Goal: Information Seeking & Learning: Compare options

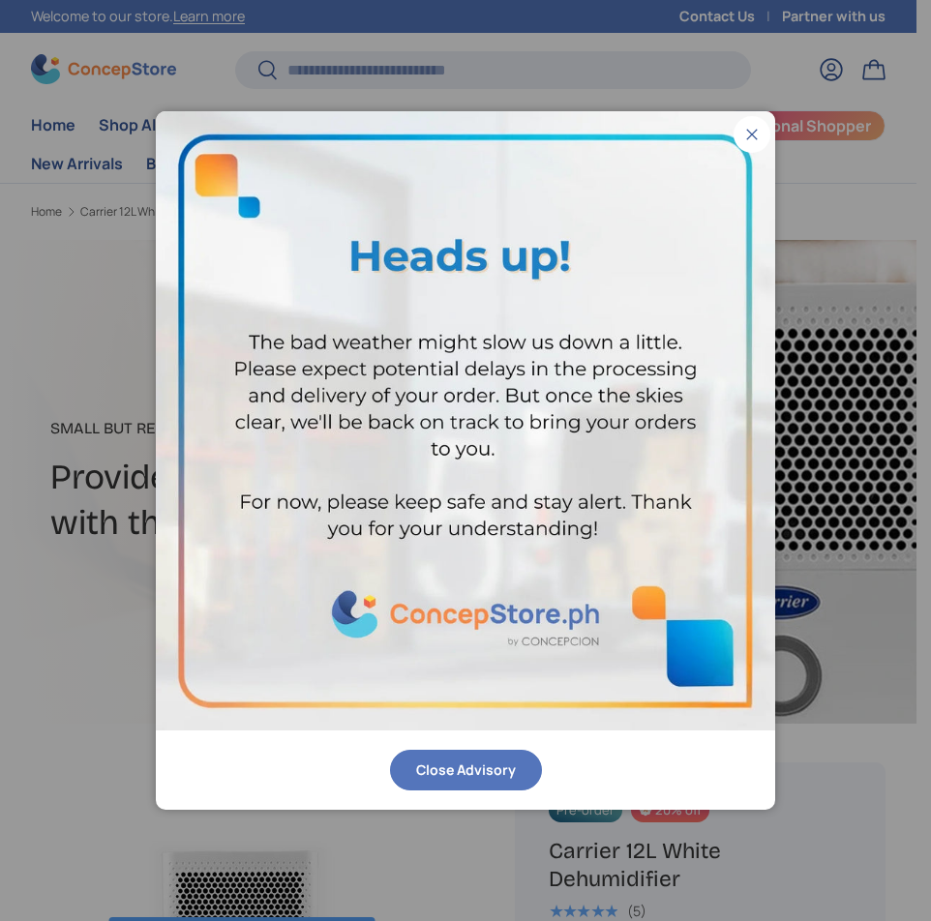
click at [743, 134] on button "Close" at bounding box center [751, 134] width 37 height 37
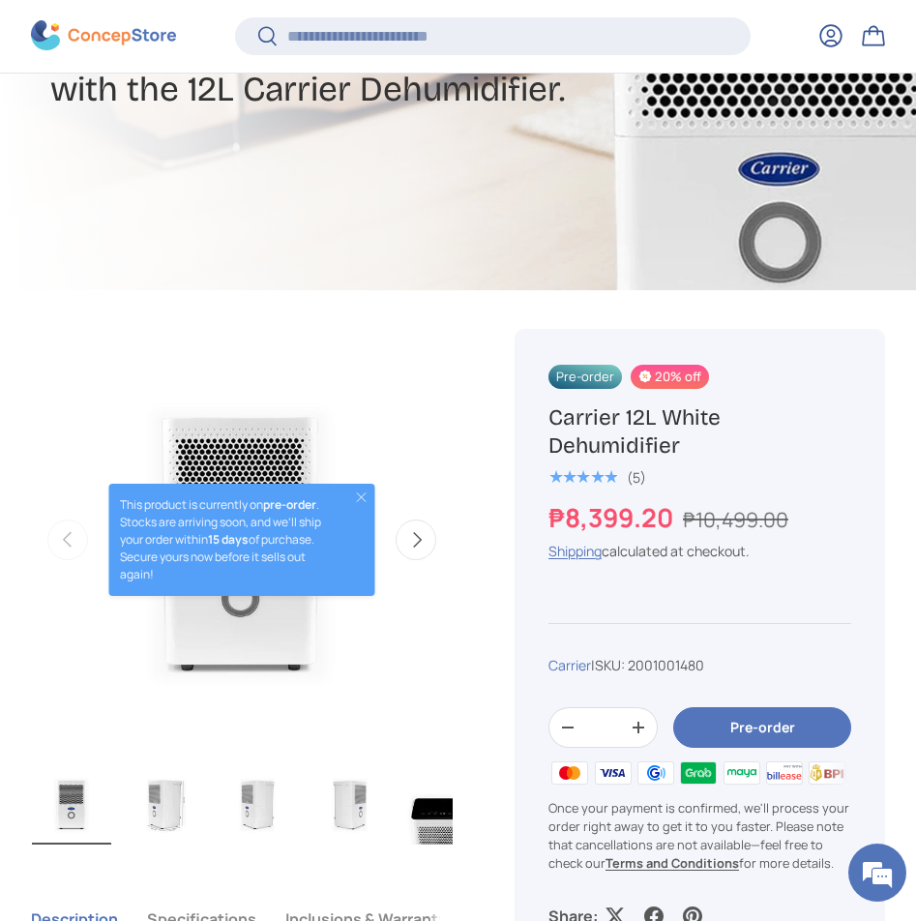
scroll to position [480, 0]
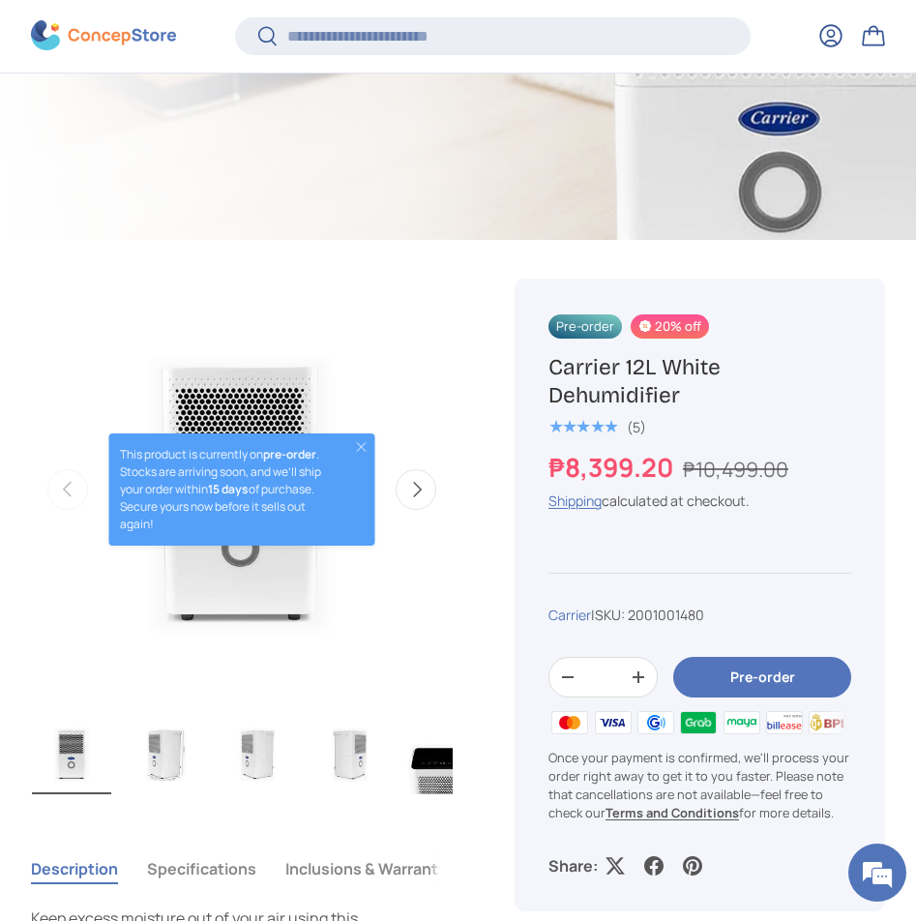
click at [353, 446] on button "Close" at bounding box center [360, 446] width 15 height 15
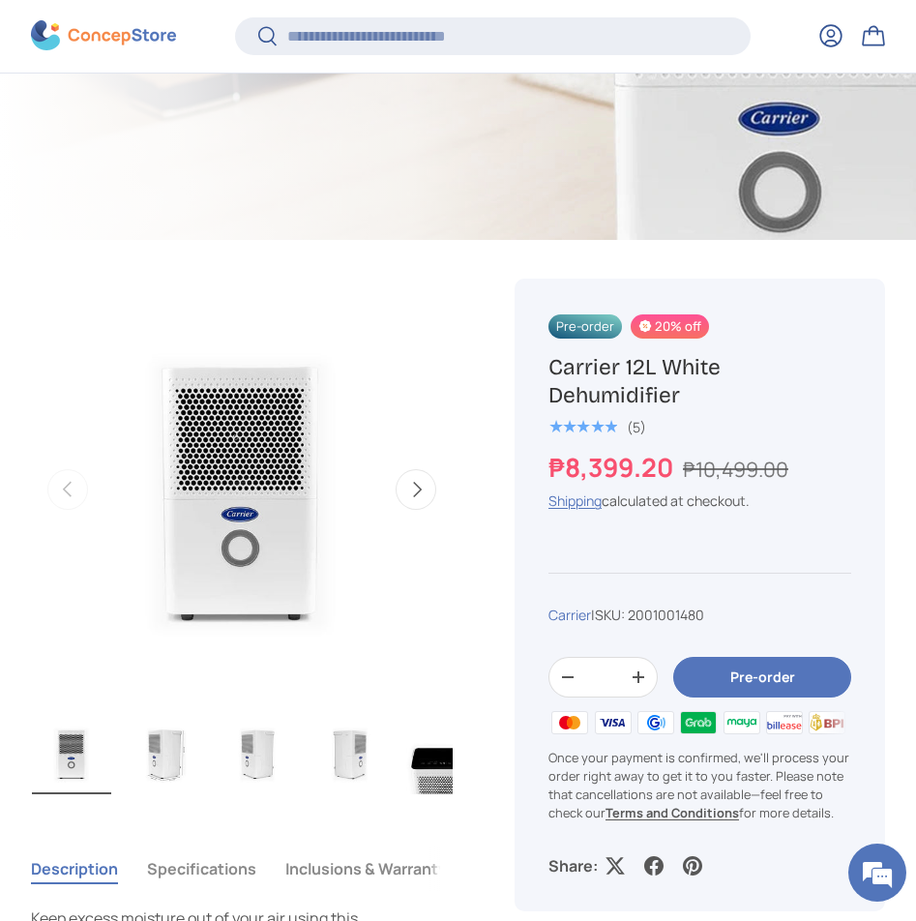
scroll to position [0, 0]
drag, startPoint x: 543, startPoint y: 358, endPoint x: 713, endPoint y: 396, distance: 174.4
click at [713, 396] on div "Pre-order 20% off Carrier 12L White Dehumidifier ★★★★★ (5) ₱8,399.20 ₱10,499.00…" at bounding box center [700, 595] width 371 height 633
copy h1 "Carrier 12L White Dehumidifier"
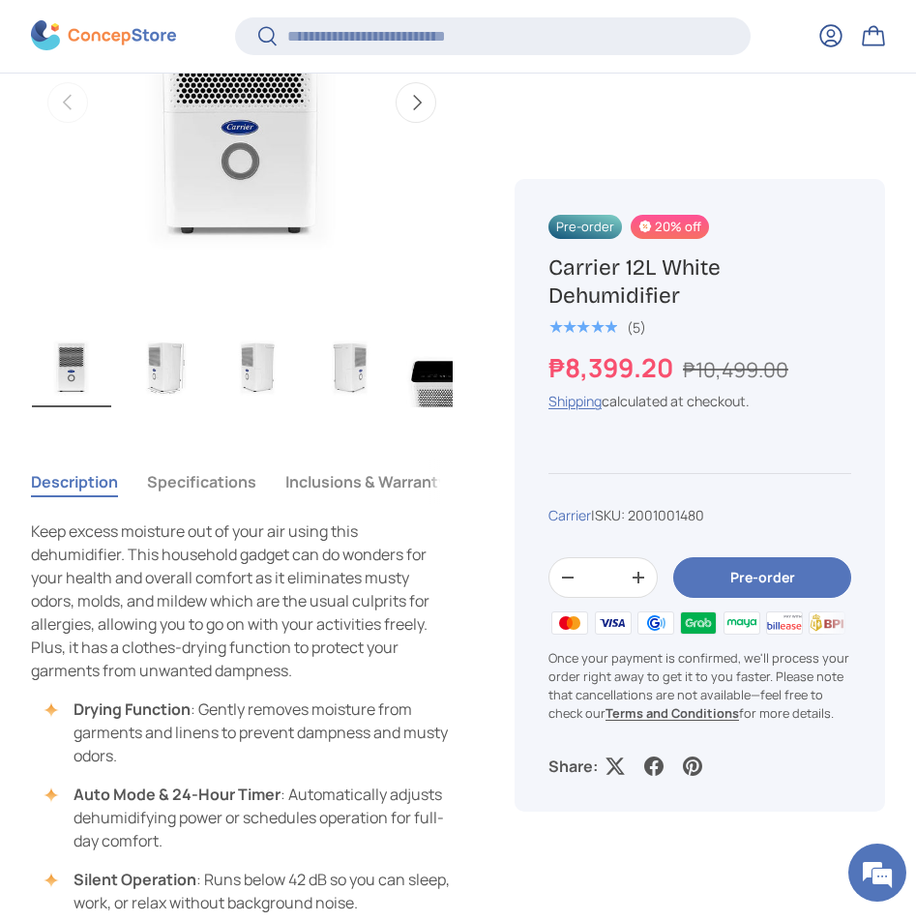
scroll to position [964, 0]
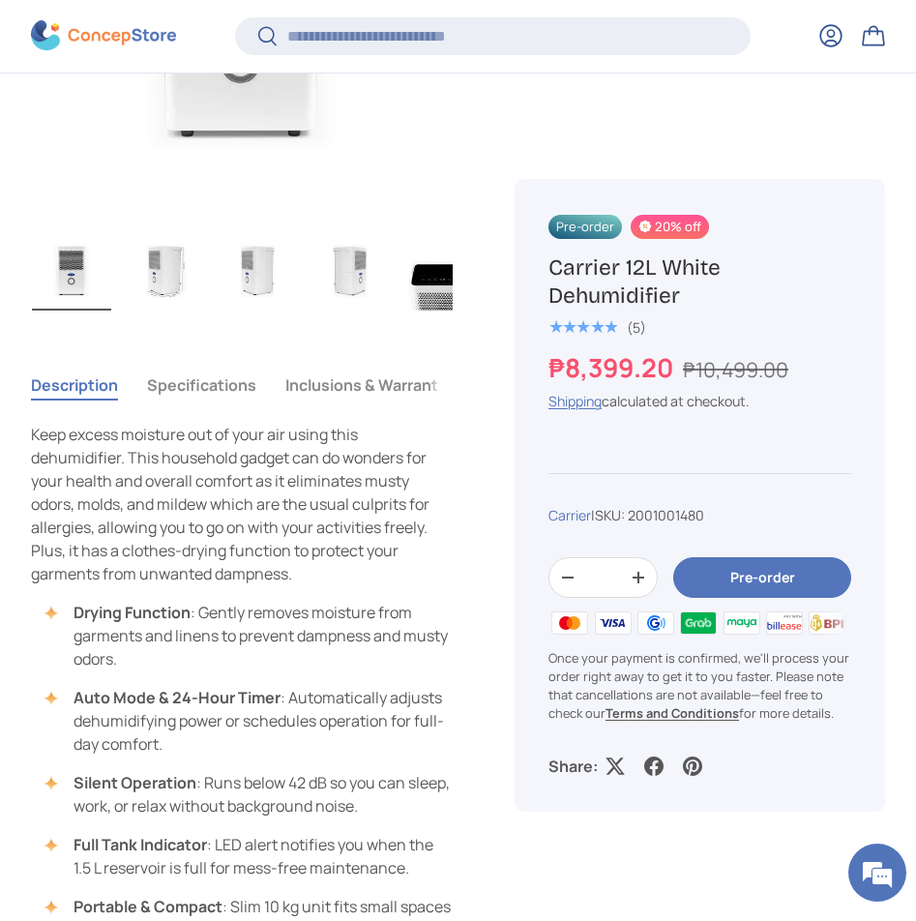
click at [195, 368] on button "Specifications" at bounding box center [201, 385] width 109 height 45
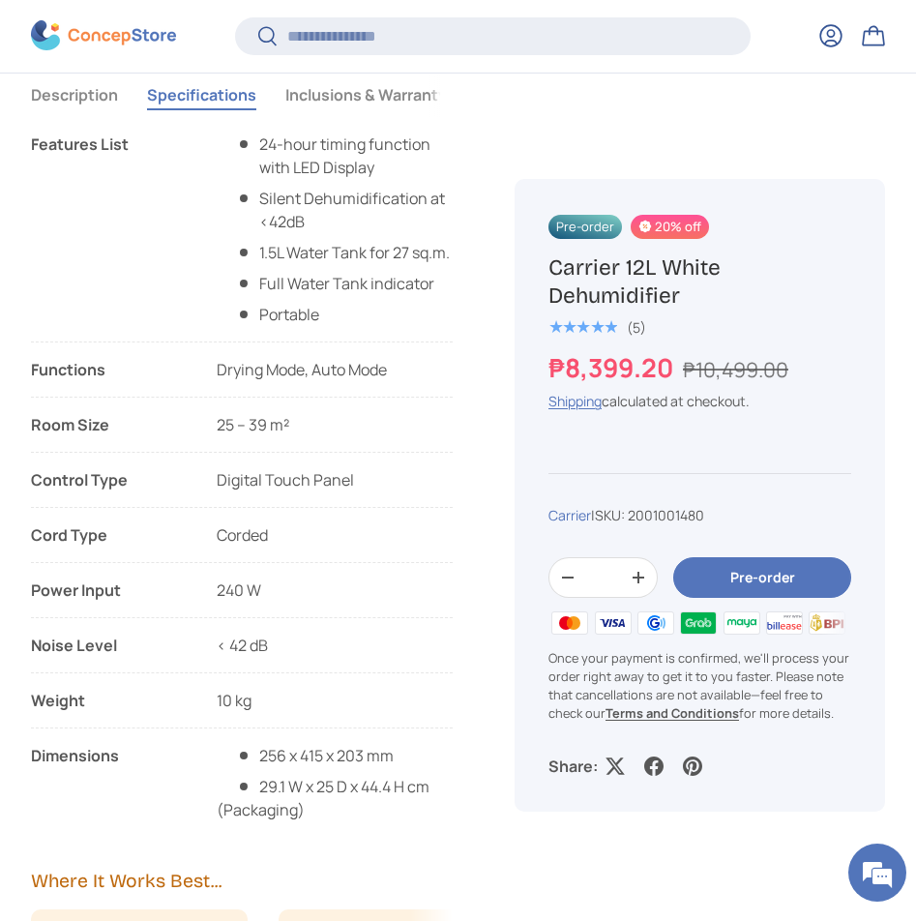
scroll to position [1351, 0]
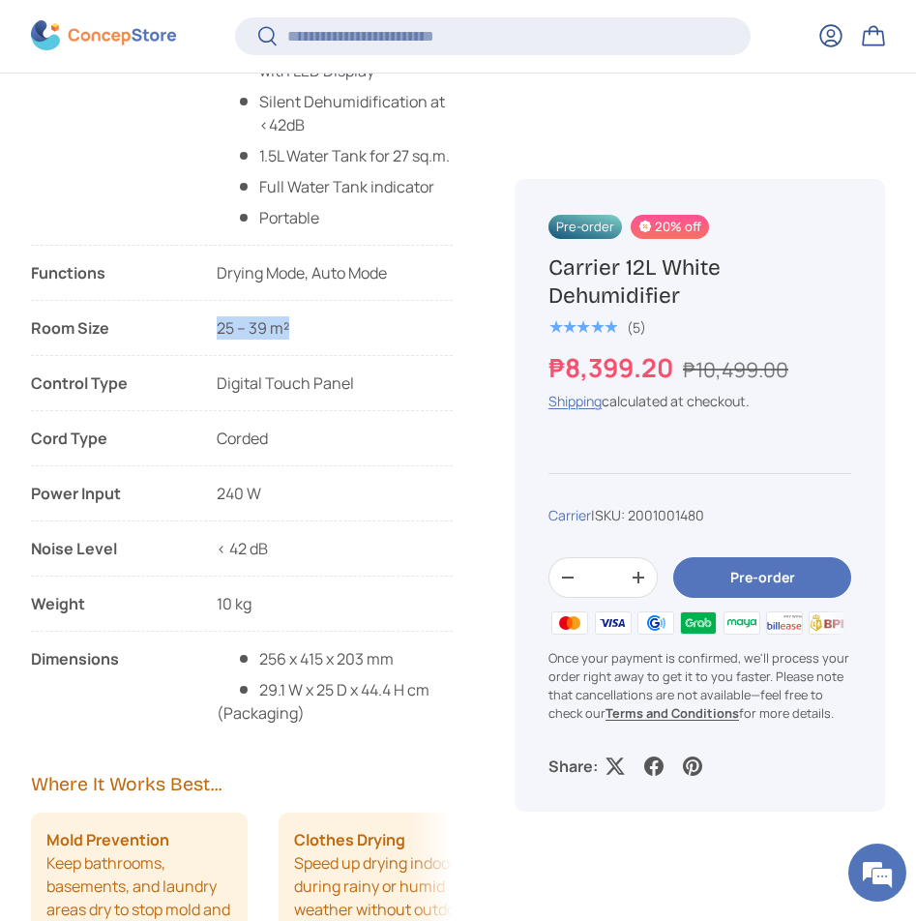
drag, startPoint x: 213, startPoint y: 337, endPoint x: 348, endPoint y: 341, distance: 135.5
click at [348, 341] on li "Room Size 25 – 39 m²" at bounding box center [242, 336] width 422 height 40
copy span "25 – 39 m²"
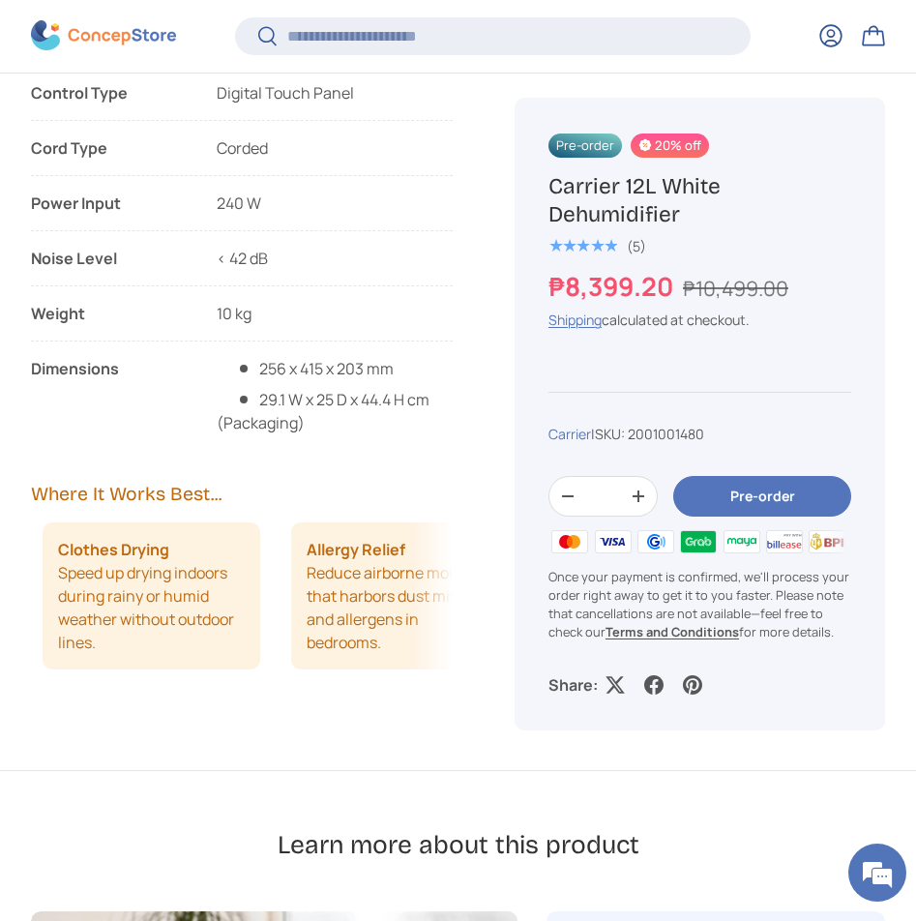
scroll to position [0, 248]
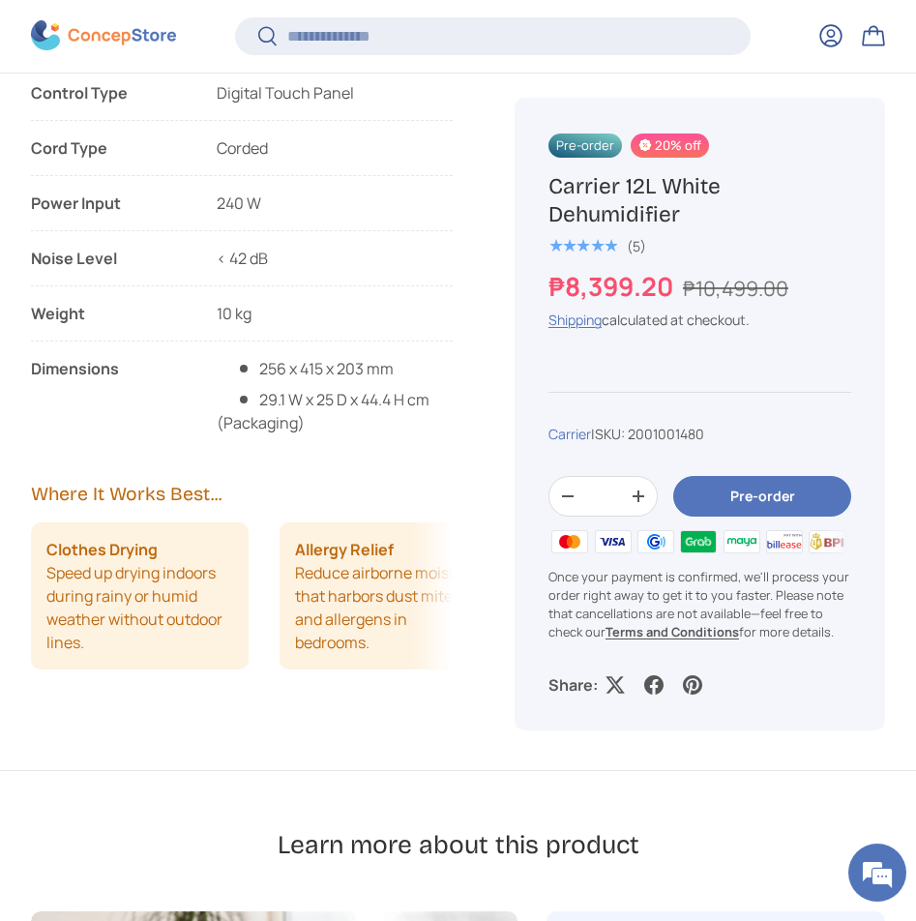
drag, startPoint x: 390, startPoint y: 649, endPoint x: 236, endPoint y: 670, distance: 155.2
click at [236, 670] on li "Clothes Drying Speed up drying indoors during rainy or humid weather without ou…" at bounding box center [139, 595] width 217 height 147
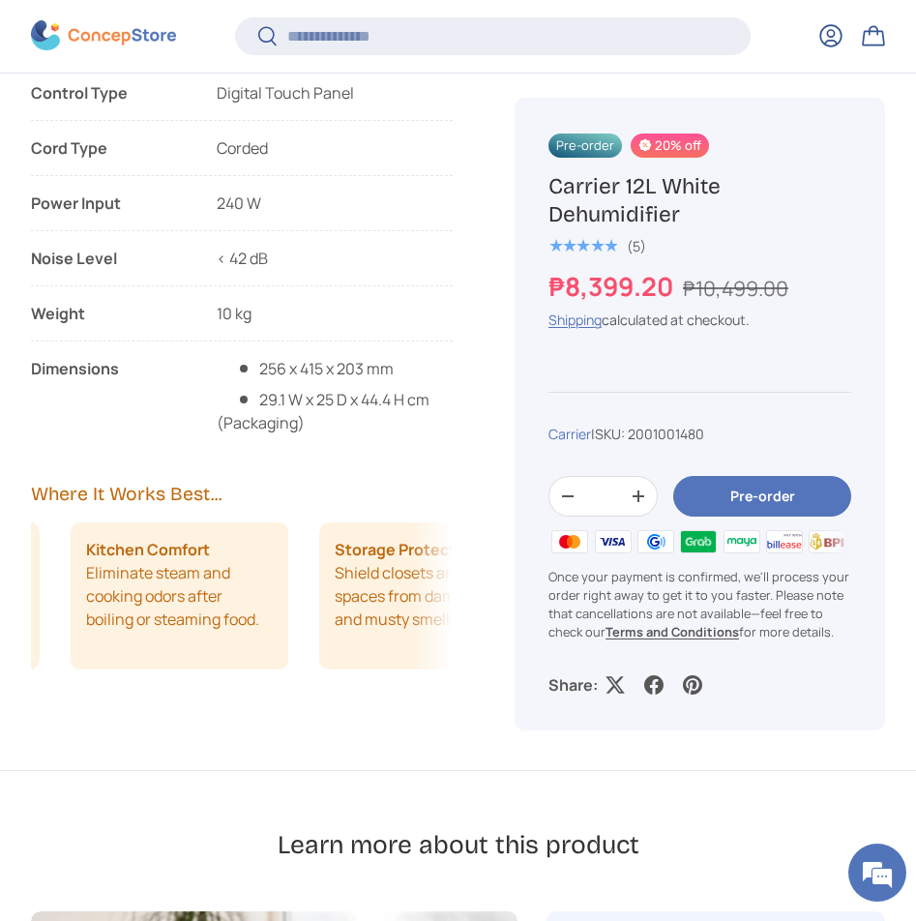
scroll to position [0, 744]
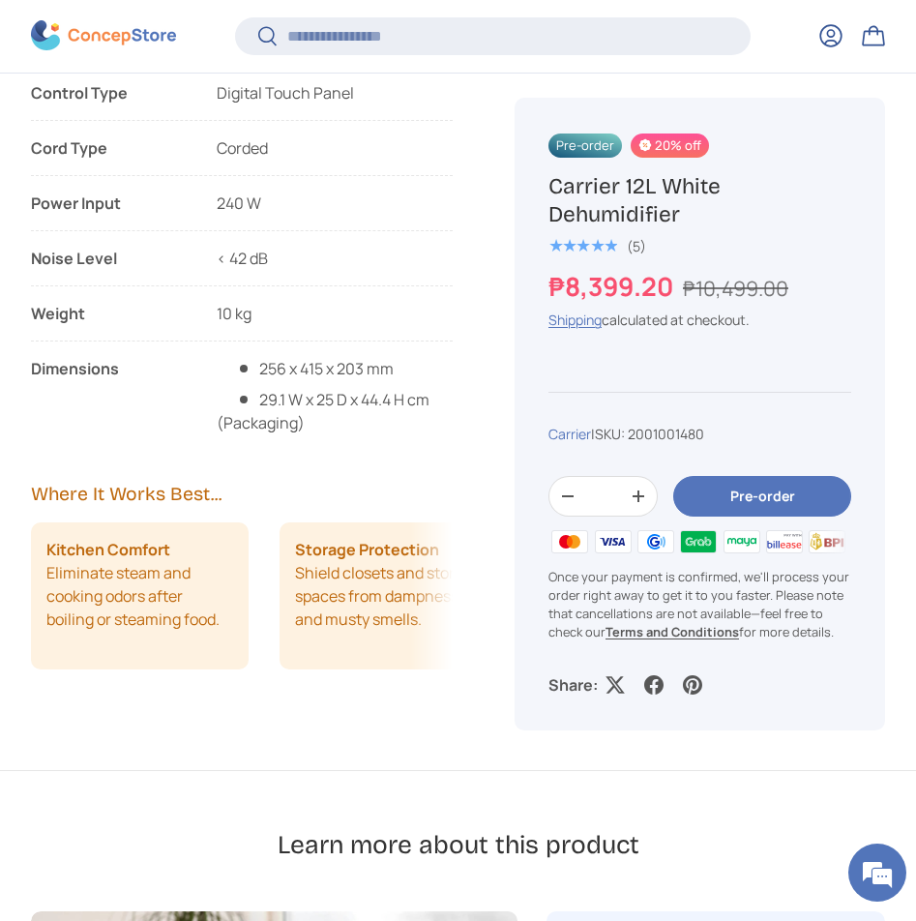
drag, startPoint x: 376, startPoint y: 630, endPoint x: 129, endPoint y: 621, distance: 247.8
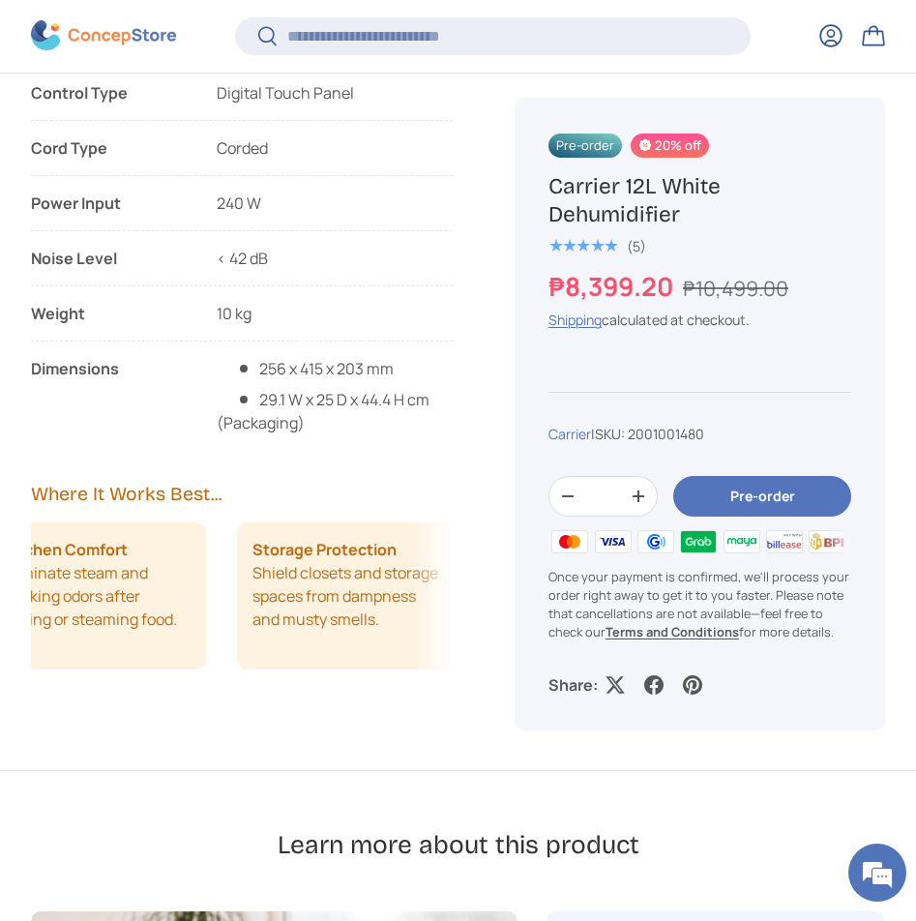
scroll to position [0, 788]
drag, startPoint x: 333, startPoint y: 601, endPoint x: 123, endPoint y: 606, distance: 210.0
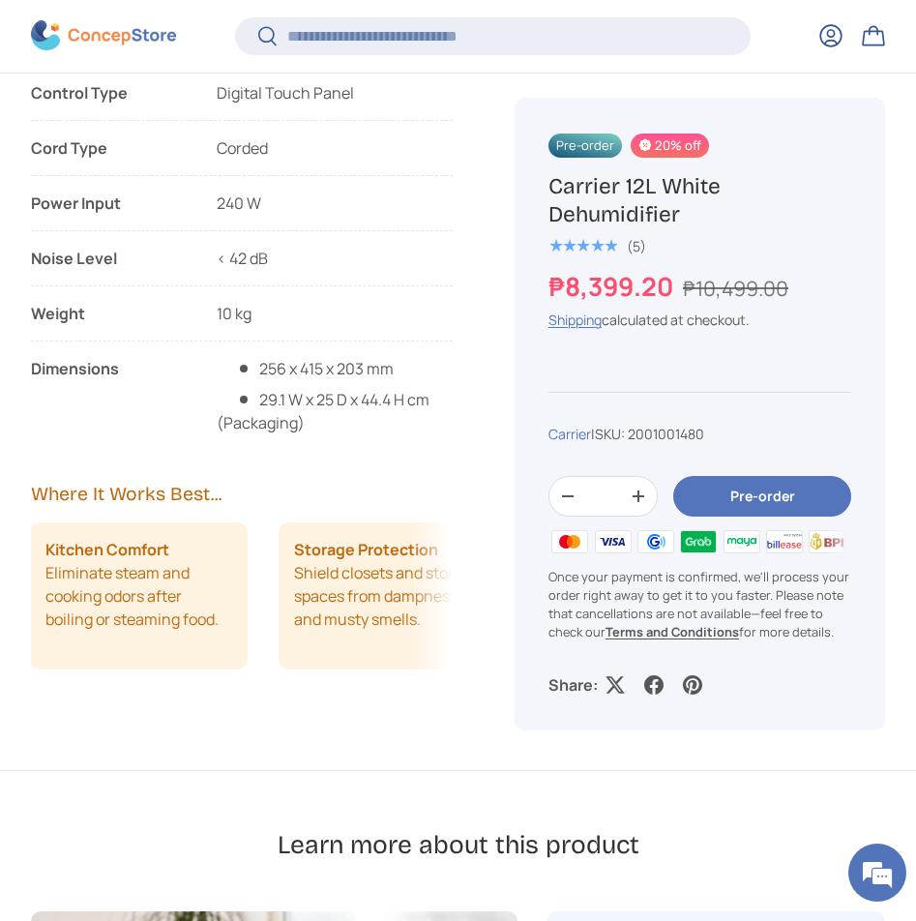
scroll to position [0, 744]
drag, startPoint x: 162, startPoint y: 559, endPoint x: 227, endPoint y: 582, distance: 69.8
click at [227, 582] on li "Kitchen Comfort Eliminate steam and cooking odors after boiling or steaming foo…" at bounding box center [139, 595] width 217 height 147
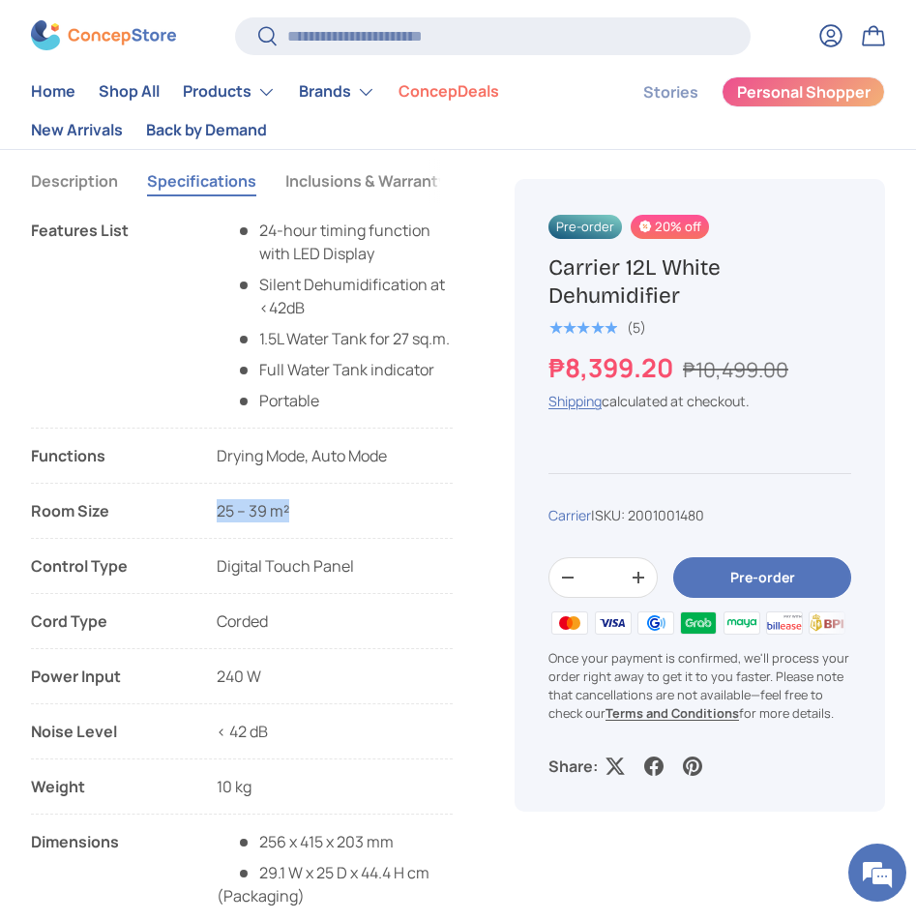
scroll to position [1161, 0]
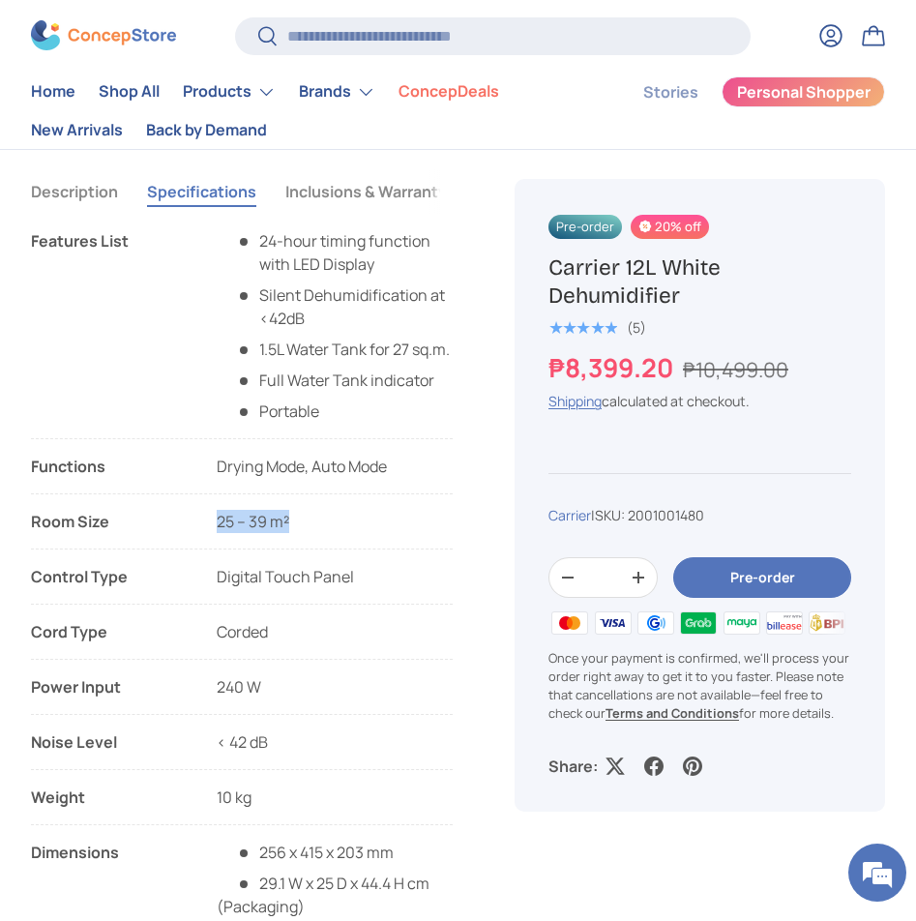
click at [362, 512] on ul "Features List 24-hour timing function with LED Display Silent Dehumidification …" at bounding box center [242, 573] width 422 height 689
click at [367, 475] on span "Drying Mode, Auto Mode" at bounding box center [302, 466] width 170 height 21
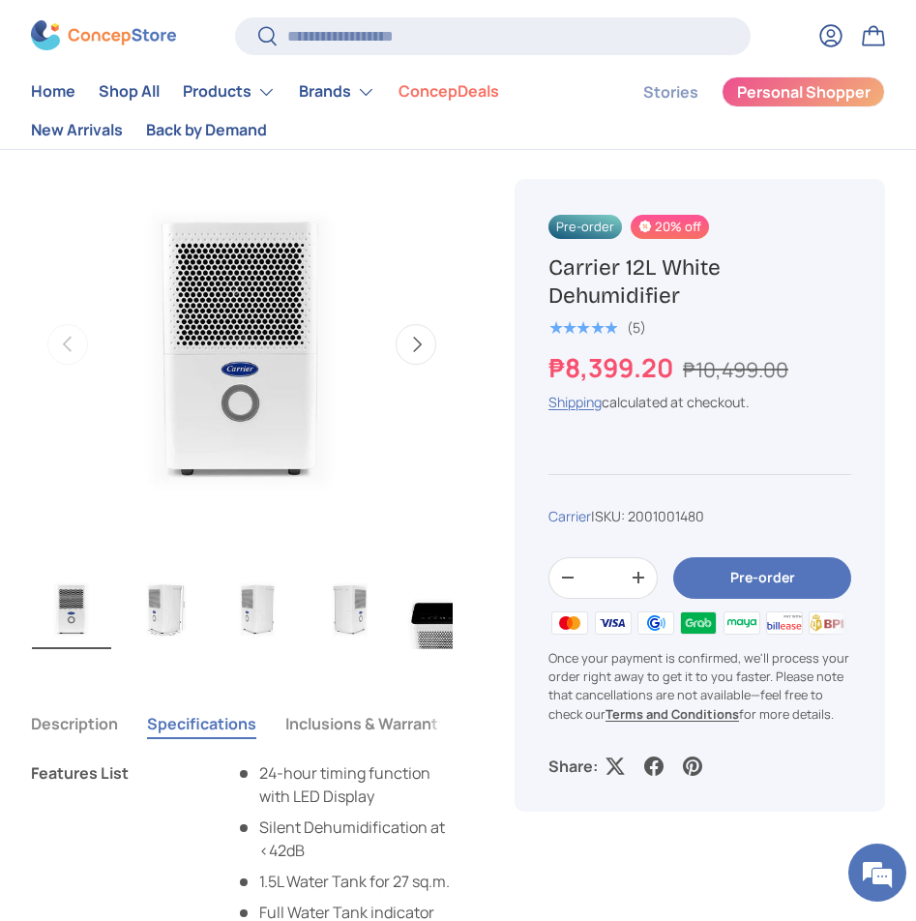
scroll to position [580, 0]
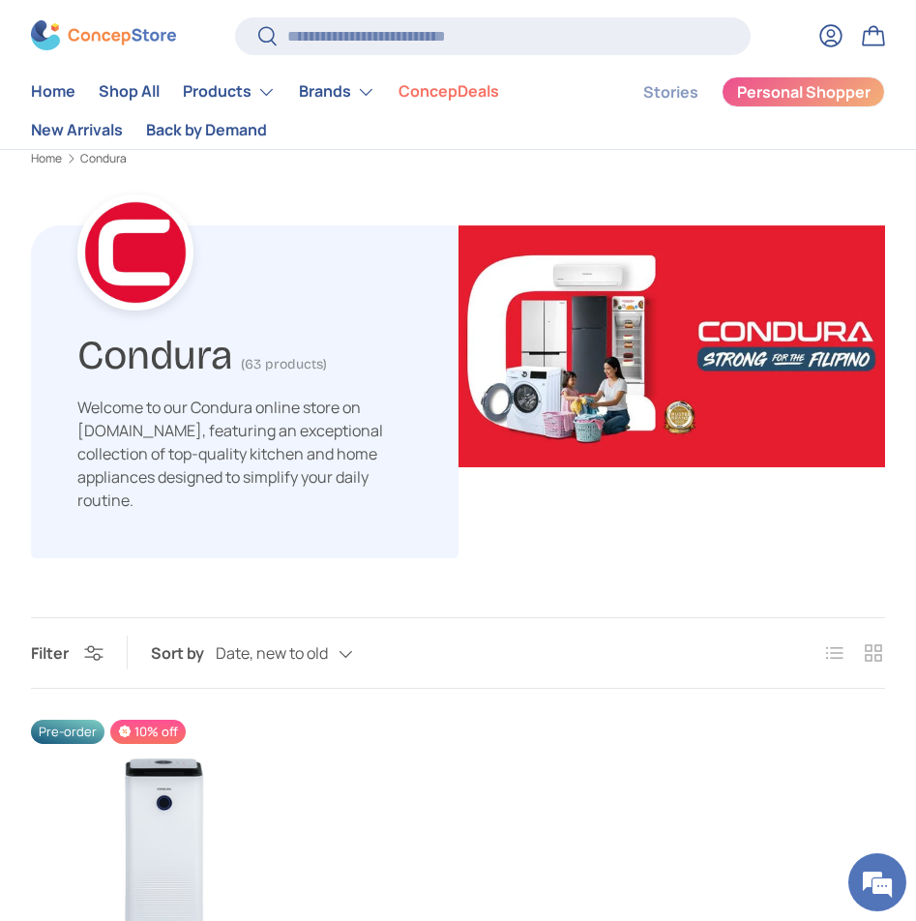
scroll to position [484, 0]
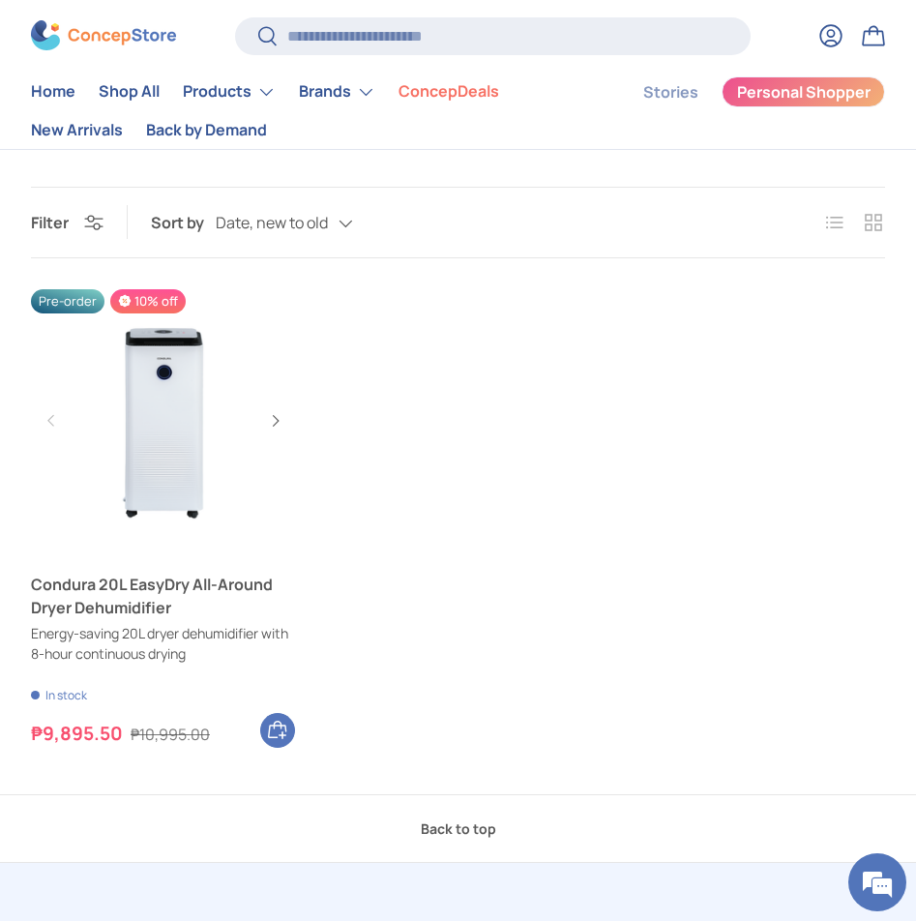
click at [173, 415] on link "Condura 20L EasyDry All-Around Dryer Dehumidifier" at bounding box center [163, 421] width 264 height 264
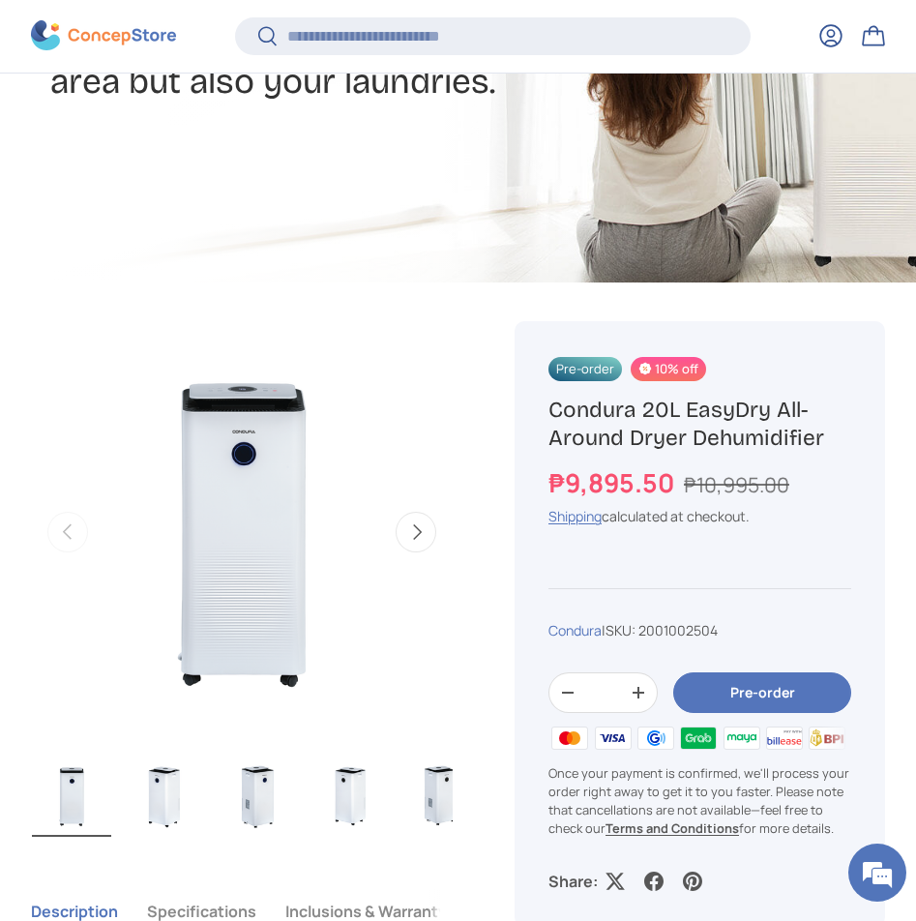
scroll to position [577, 0]
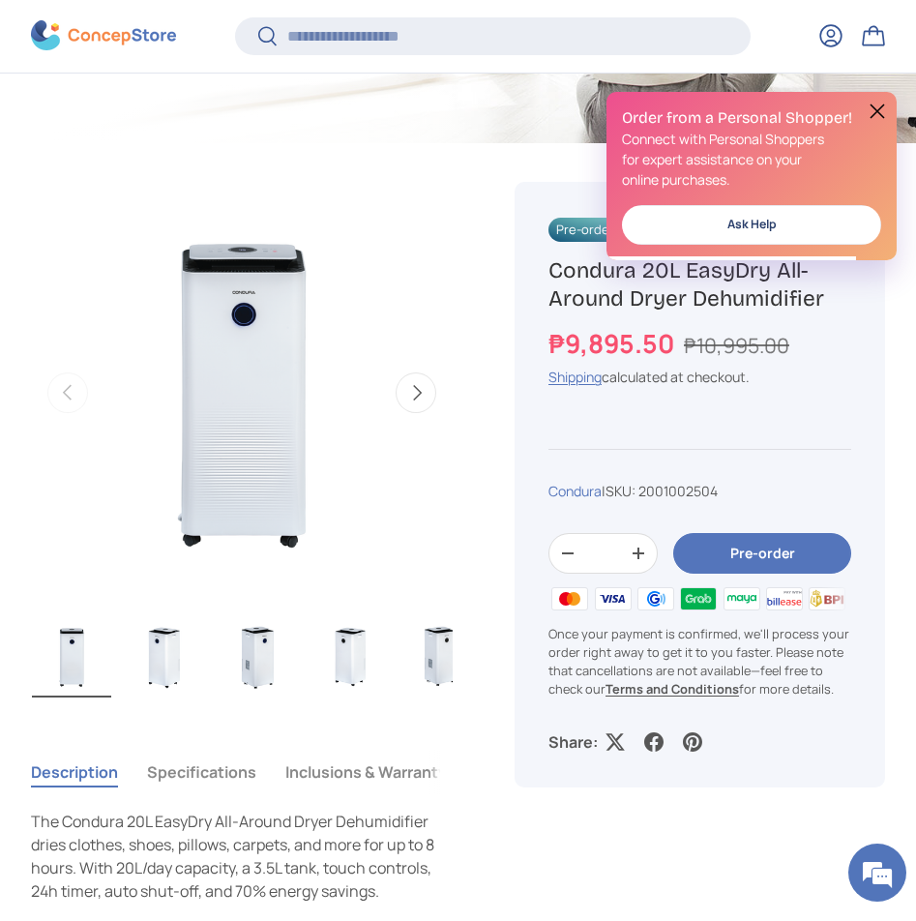
click at [882, 106] on button at bounding box center [877, 111] width 23 height 23
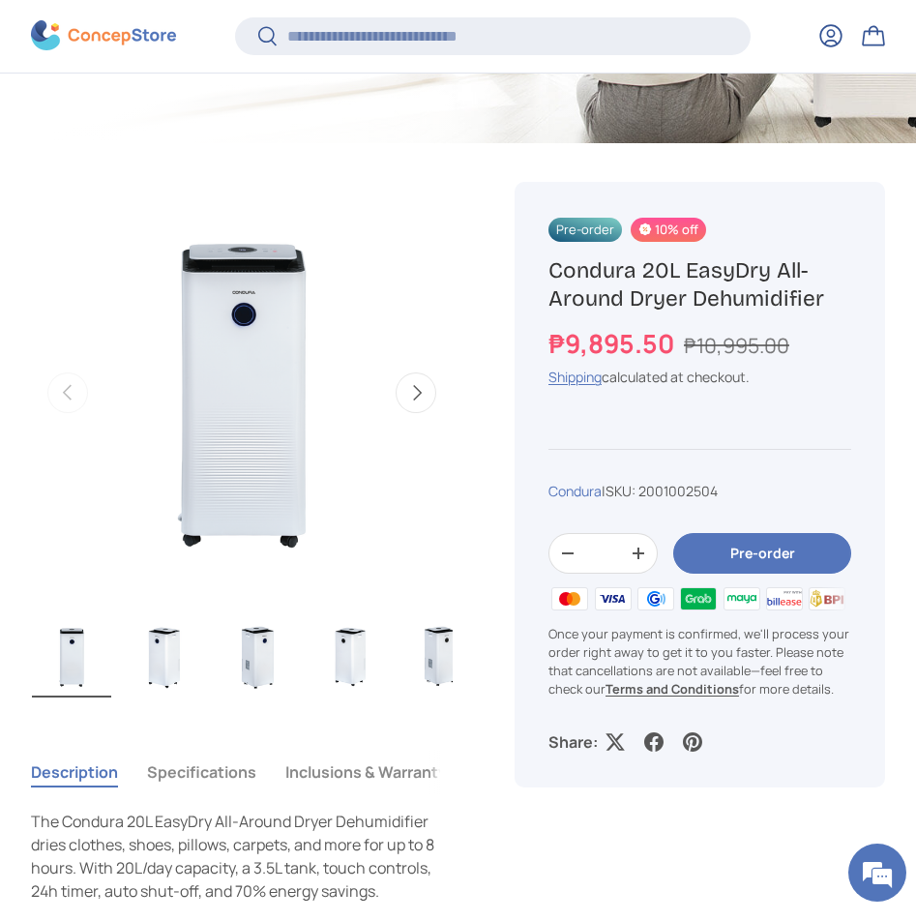
scroll to position [0, 0]
drag, startPoint x: 553, startPoint y: 268, endPoint x: 837, endPoint y: 302, distance: 285.5
click at [837, 302] on h1 "Condura 20L EasyDry All-Around Dryer Dehumidifier" at bounding box center [700, 284] width 303 height 57
copy h1 "Condura 20L EasyDry All-Around Dryer Dehumidifier"
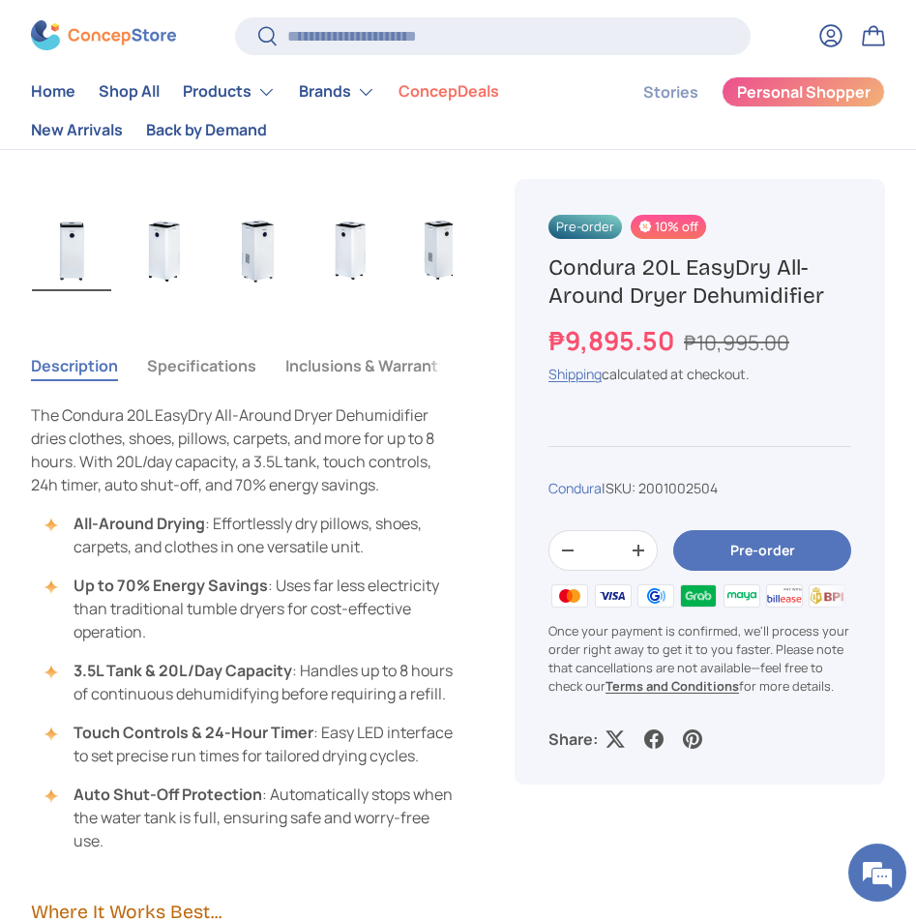
scroll to position [967, 0]
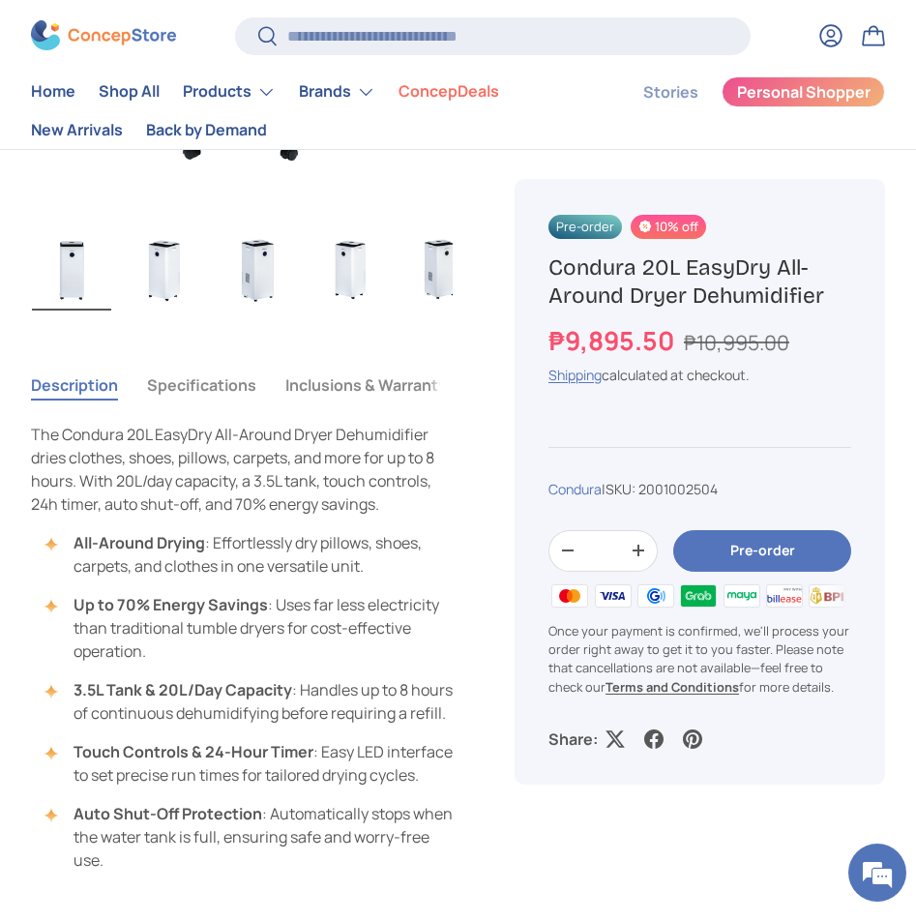
click at [209, 389] on button "Specifications" at bounding box center [201, 385] width 109 height 45
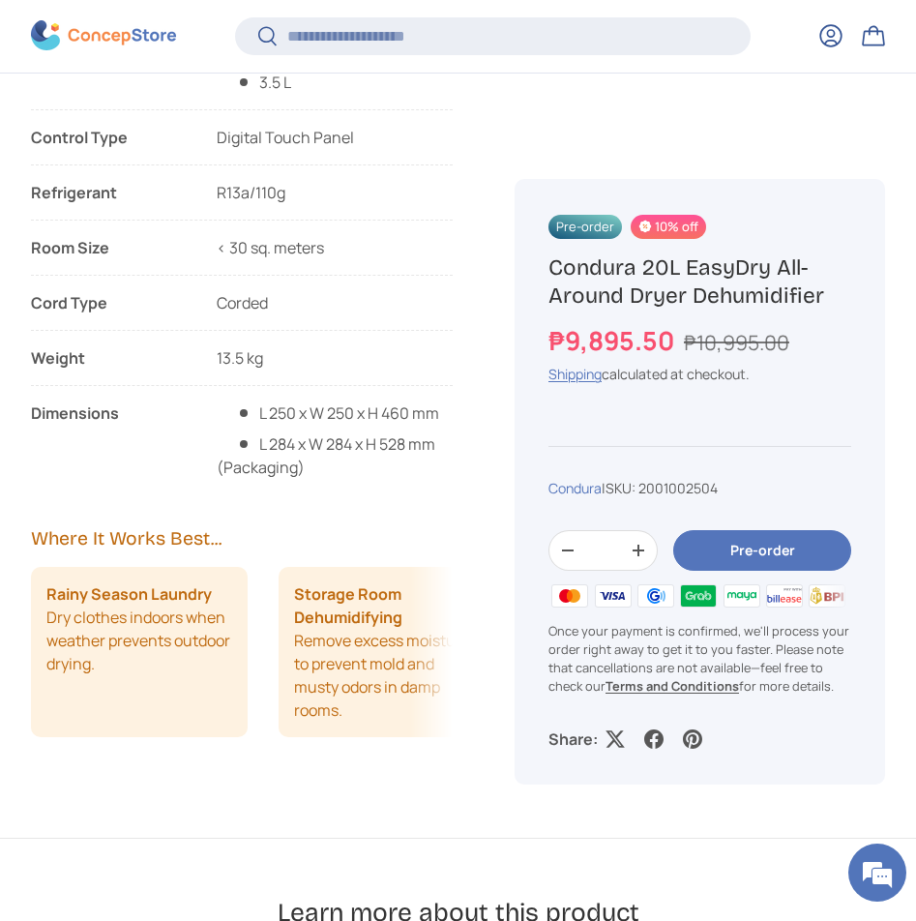
scroll to position [1931, 0]
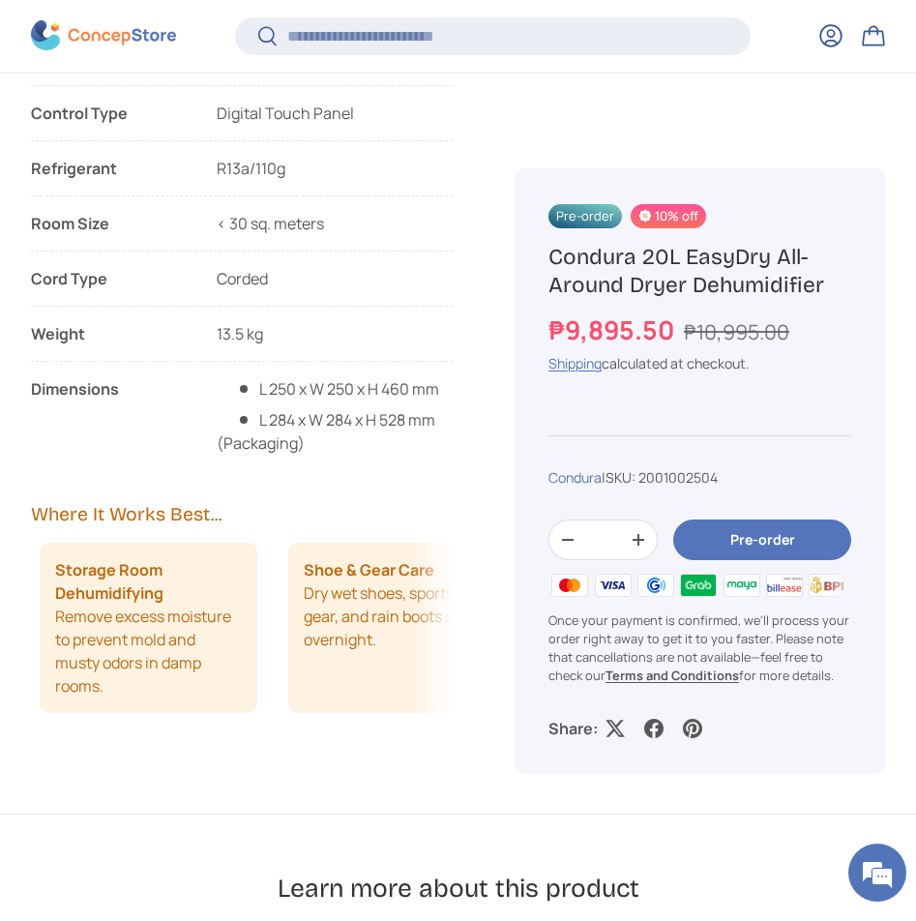
drag, startPoint x: 335, startPoint y: 614, endPoint x: 160, endPoint y: 605, distance: 175.4
click at [161, 605] on strong "Storage Room Dehumidifying" at bounding box center [148, 581] width 186 height 46
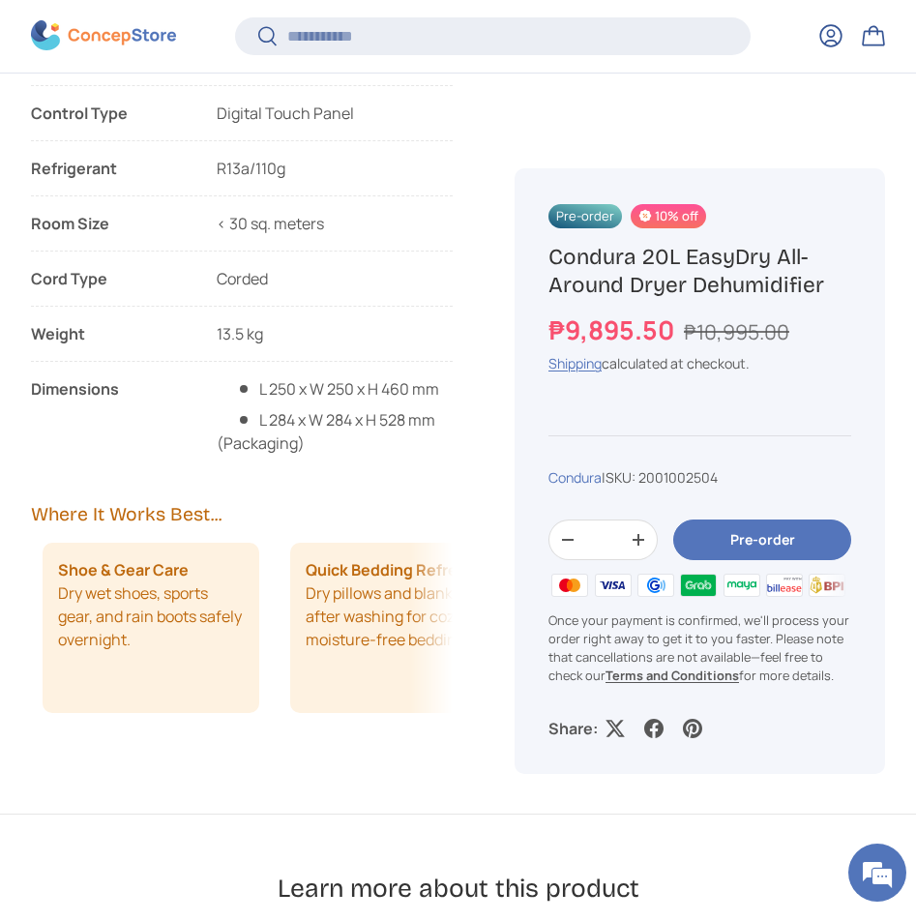
scroll to position [0, 496]
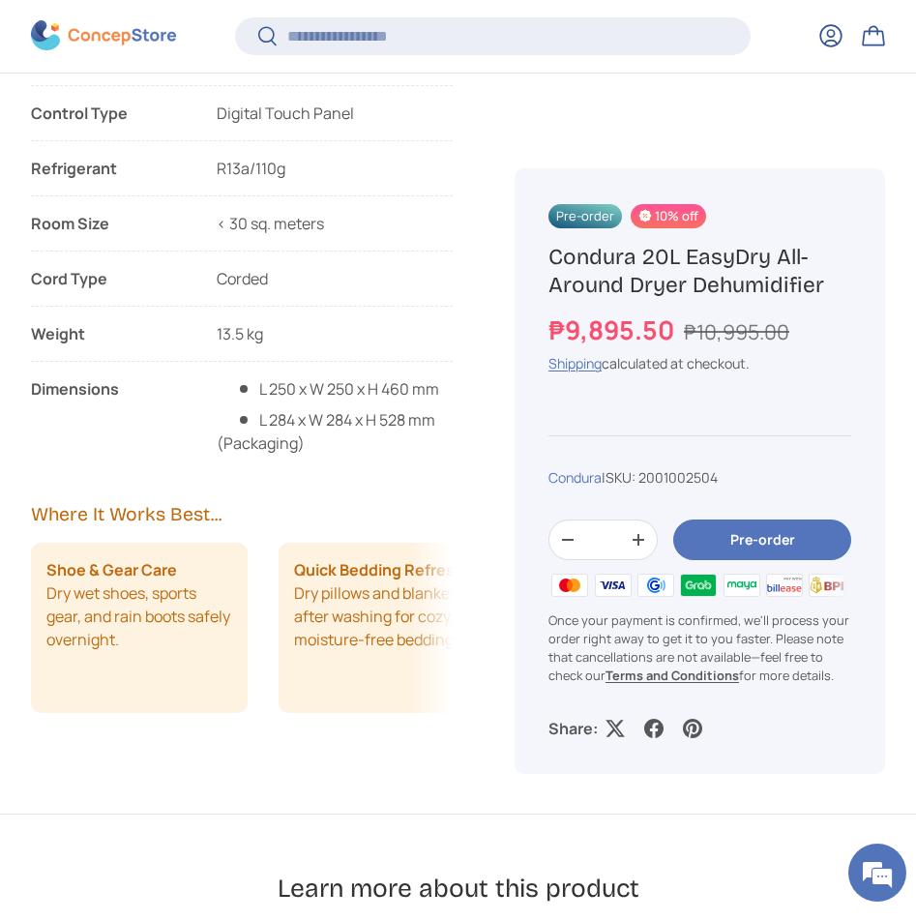
drag, startPoint x: 300, startPoint y: 607, endPoint x: 186, endPoint y: 649, distance: 121.8
click at [184, 648] on li "Shoe & Gear Care Dry wet shoes, sports gear, and rain boots safely overnight." at bounding box center [139, 628] width 217 height 170
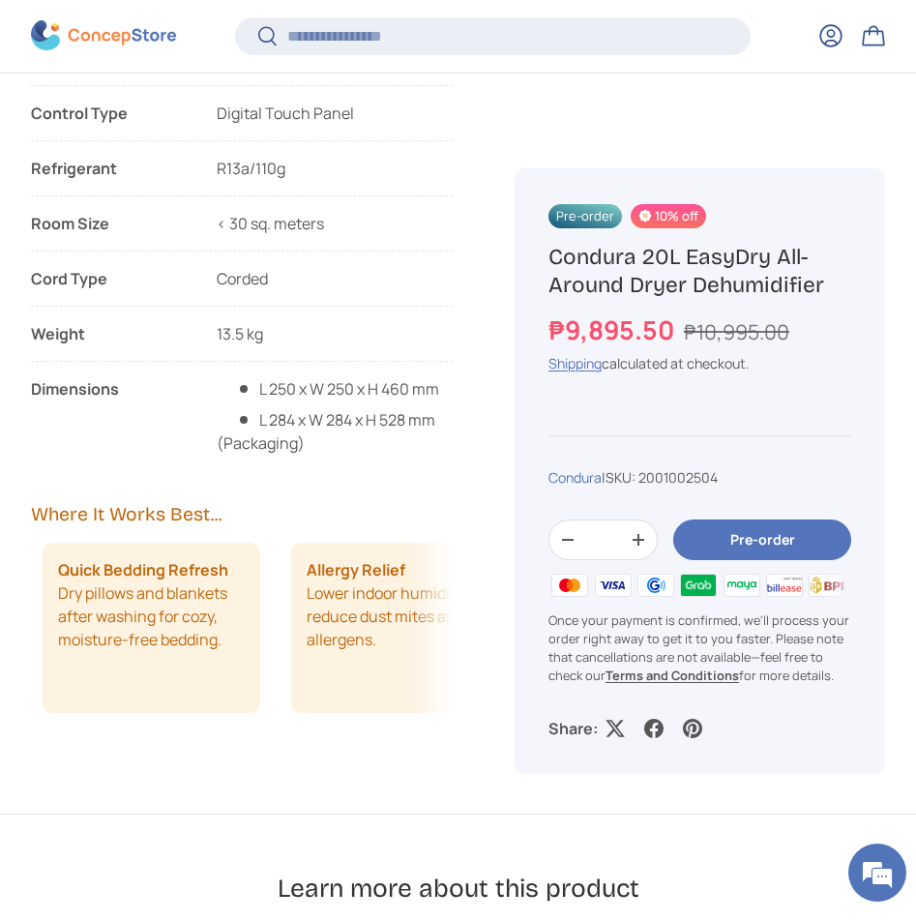
scroll to position [0, 744]
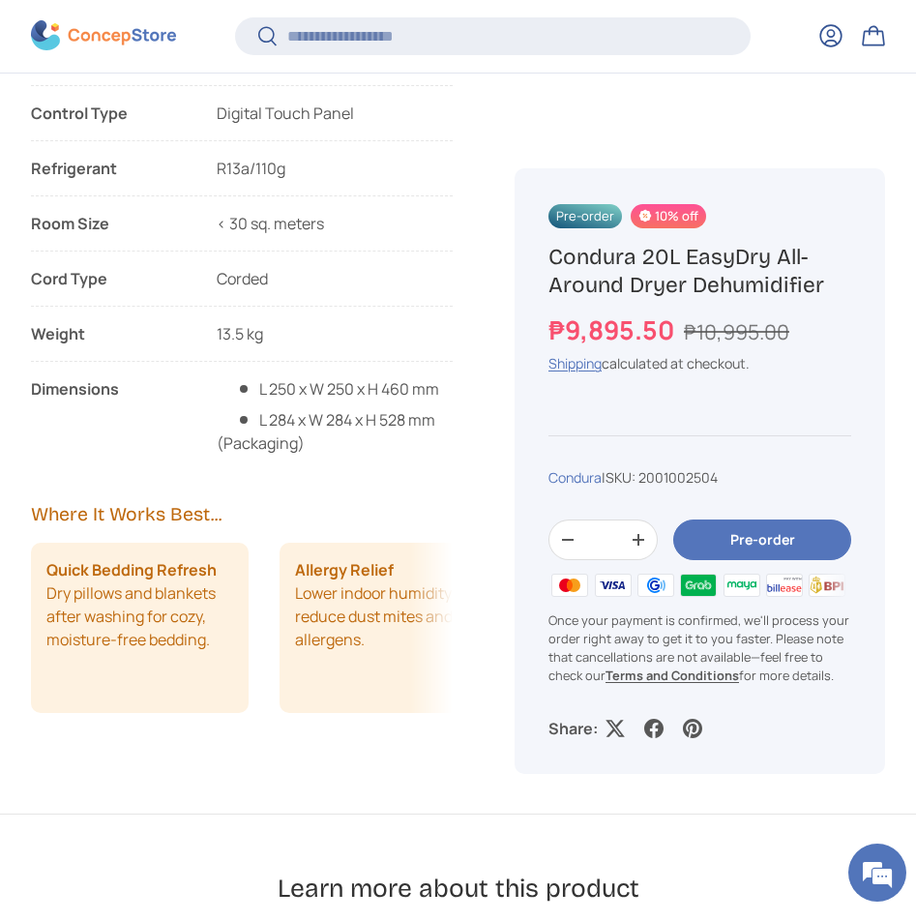
drag, startPoint x: 358, startPoint y: 656, endPoint x: 239, endPoint y: 656, distance: 119.0
click at [239, 656] on li "Quick Bedding Refresh Dry pillows and blankets after washing for cozy, moisture…" at bounding box center [139, 628] width 217 height 170
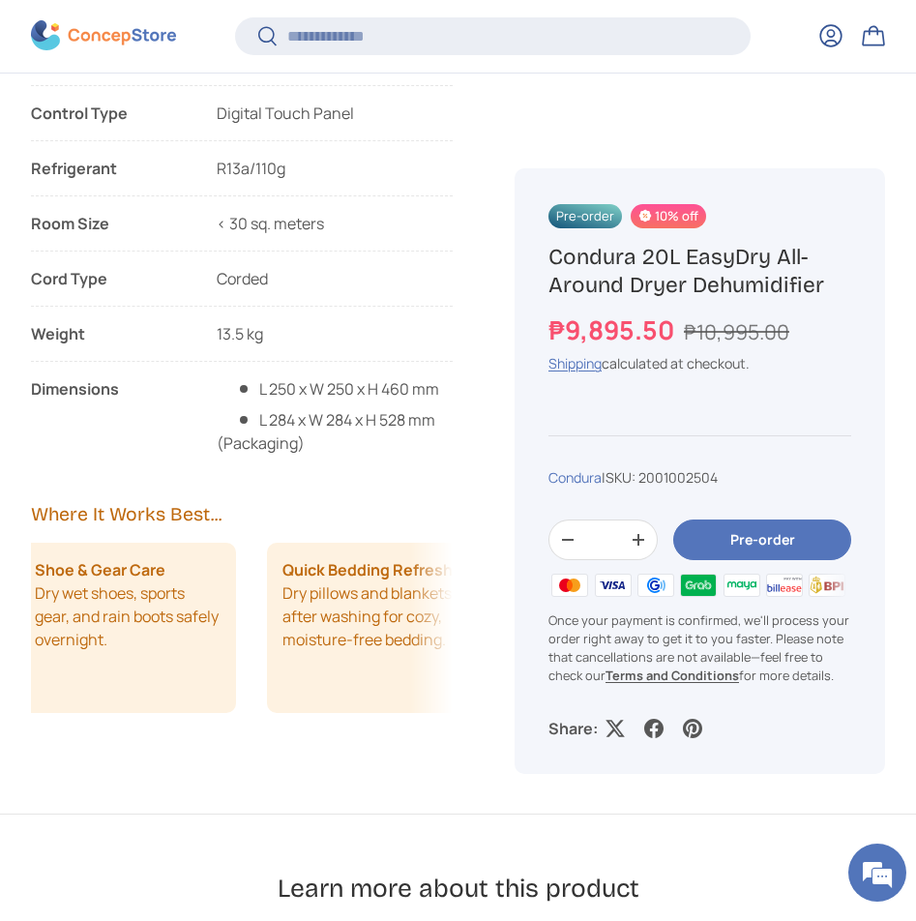
scroll to position [0, 496]
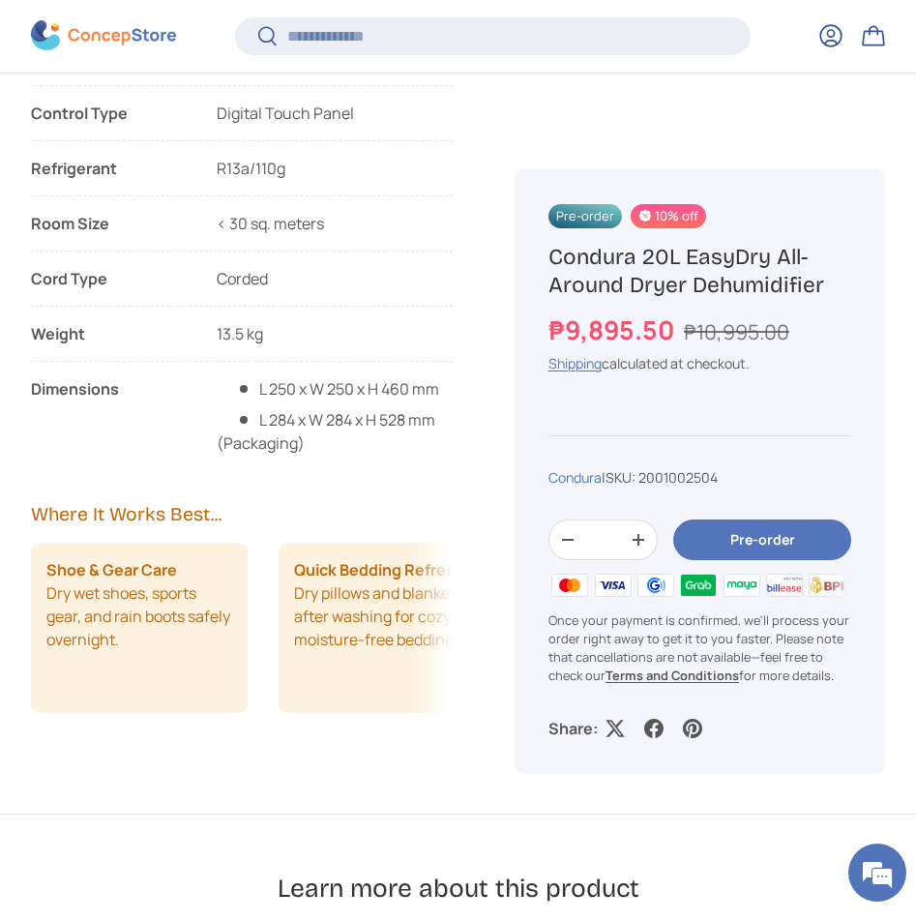
drag, startPoint x: 201, startPoint y: 648, endPoint x: 370, endPoint y: 658, distance: 168.6
click at [371, 658] on li "Quick Bedding Refresh Dry pillows and blankets after washing for cozy, moisture…" at bounding box center [387, 628] width 217 height 170
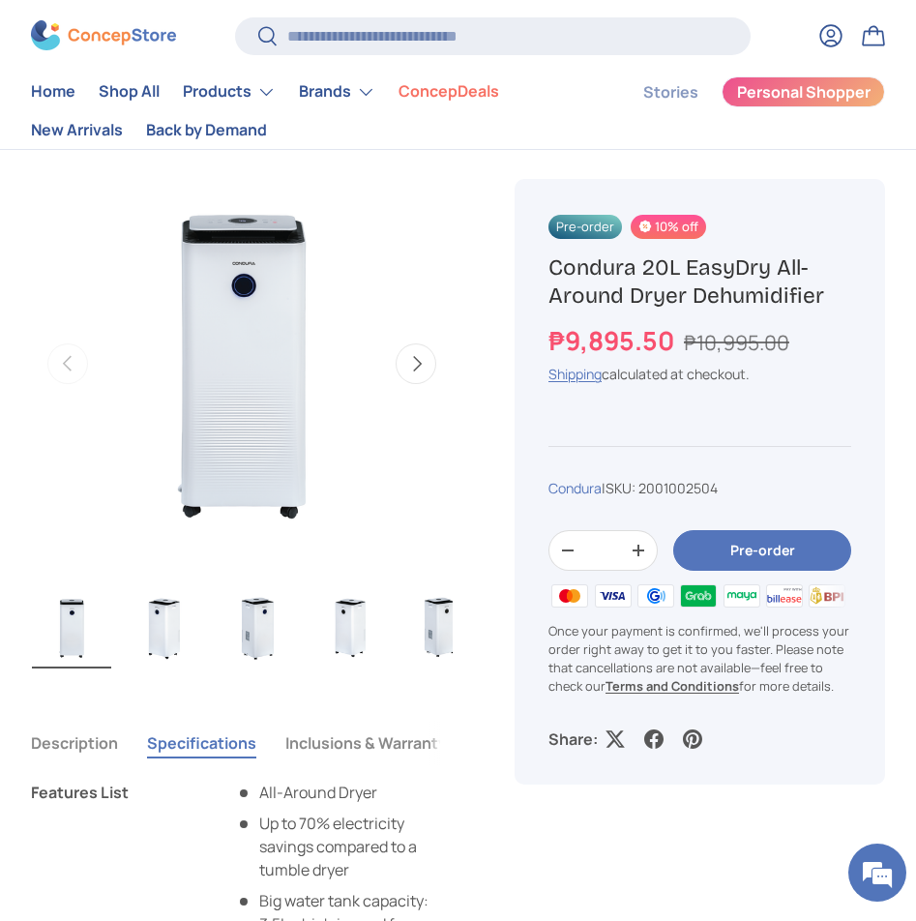
scroll to position [580, 0]
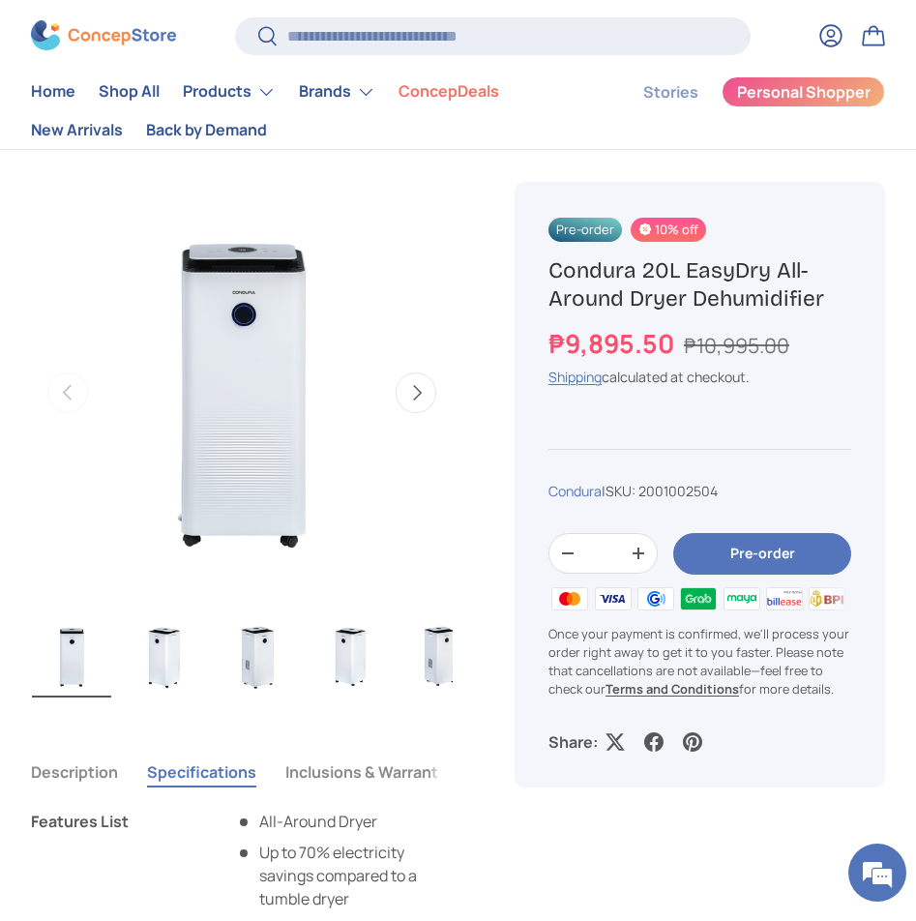
click at [414, 402] on button "Next" at bounding box center [416, 392] width 41 height 41
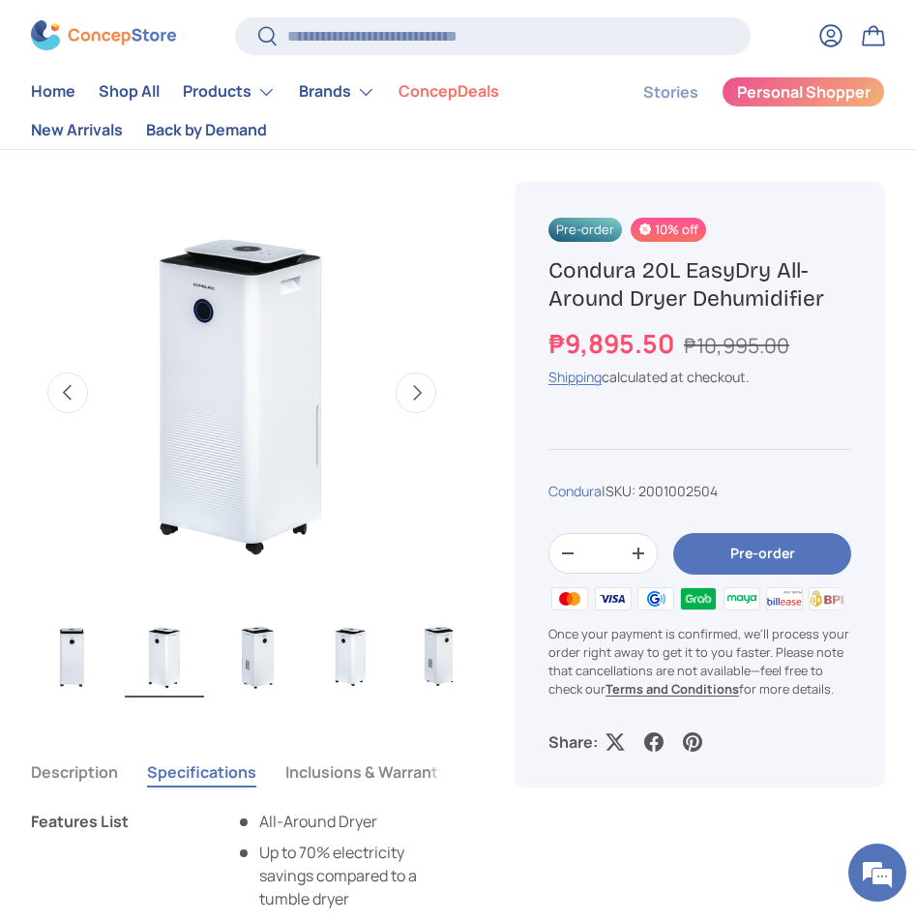
click at [414, 402] on button "Next" at bounding box center [416, 392] width 41 height 41
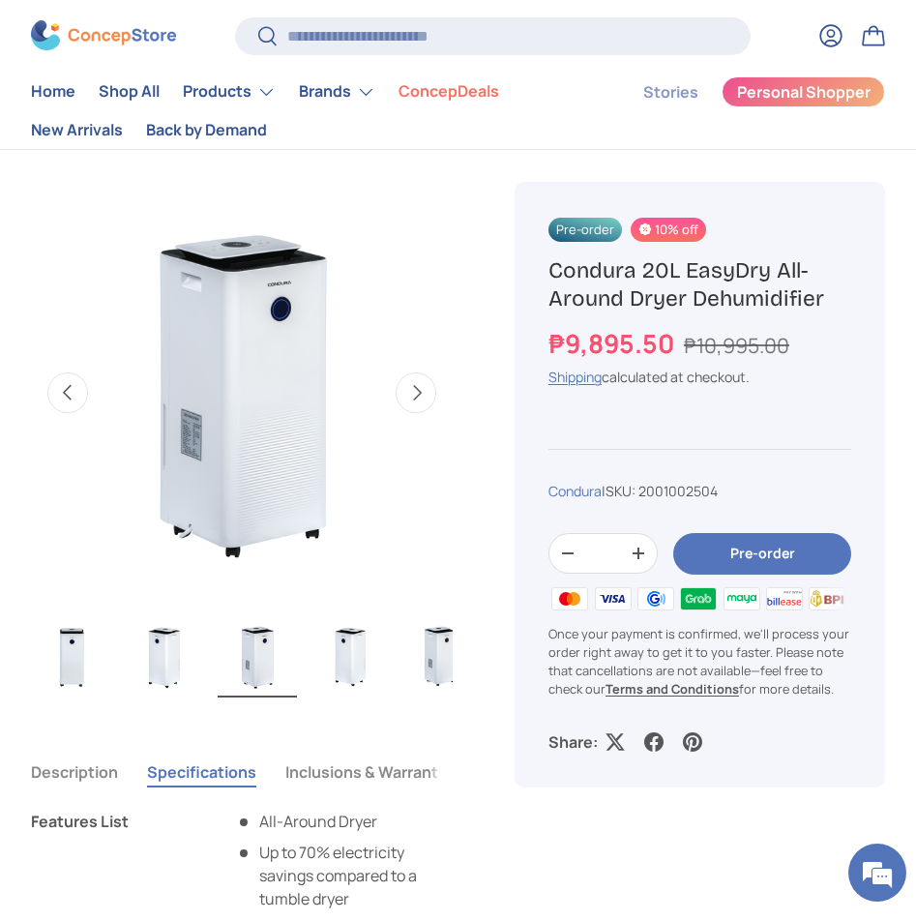
click at [414, 402] on button "Next" at bounding box center [416, 392] width 41 height 41
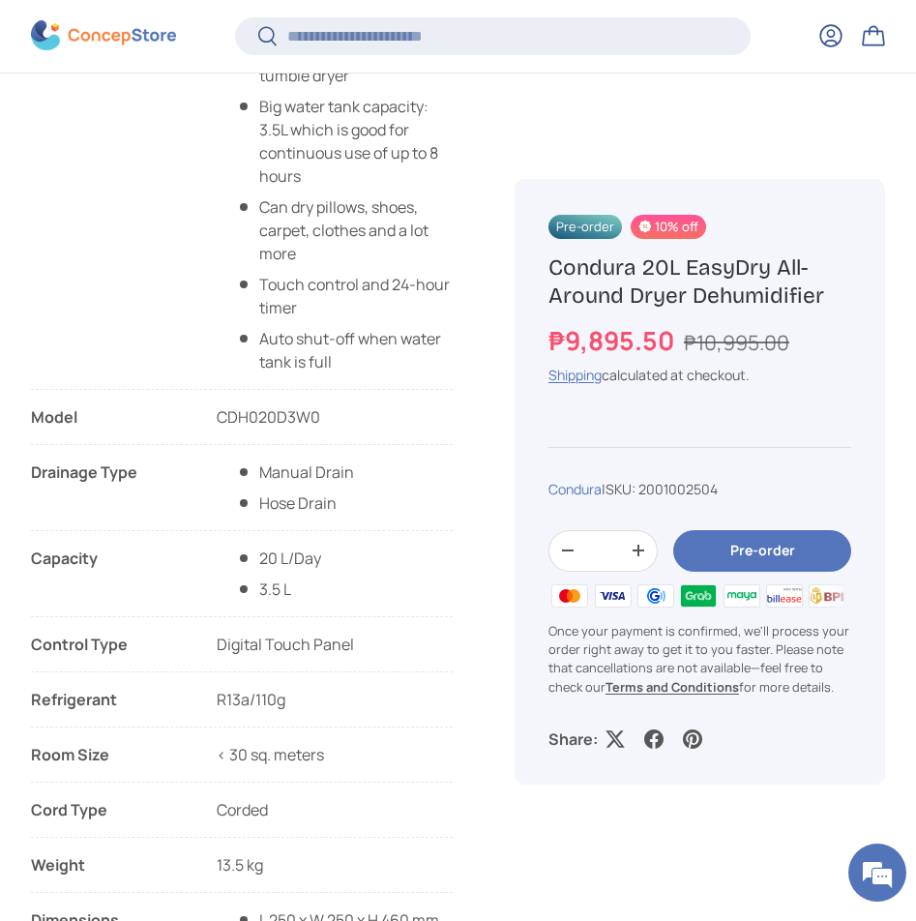
scroll to position [1447, 0]
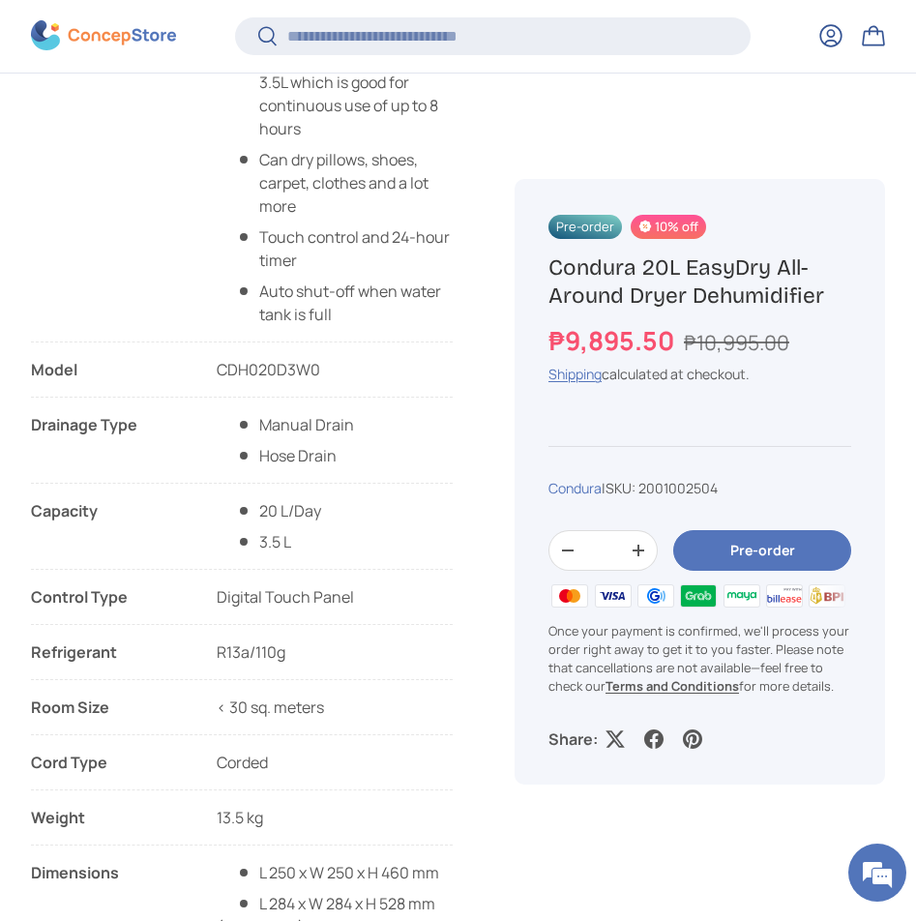
click at [774, 357] on div "₱9,895.50 ₱10,995.00" at bounding box center [700, 341] width 303 height 39
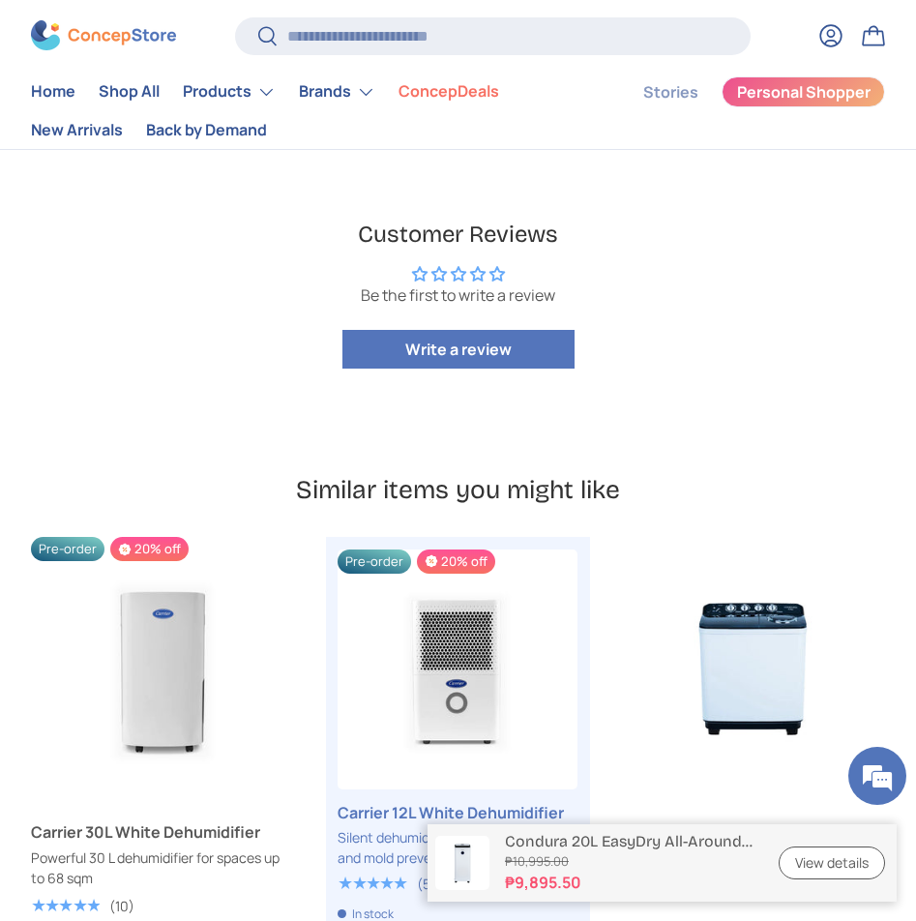
scroll to position [4450, 0]
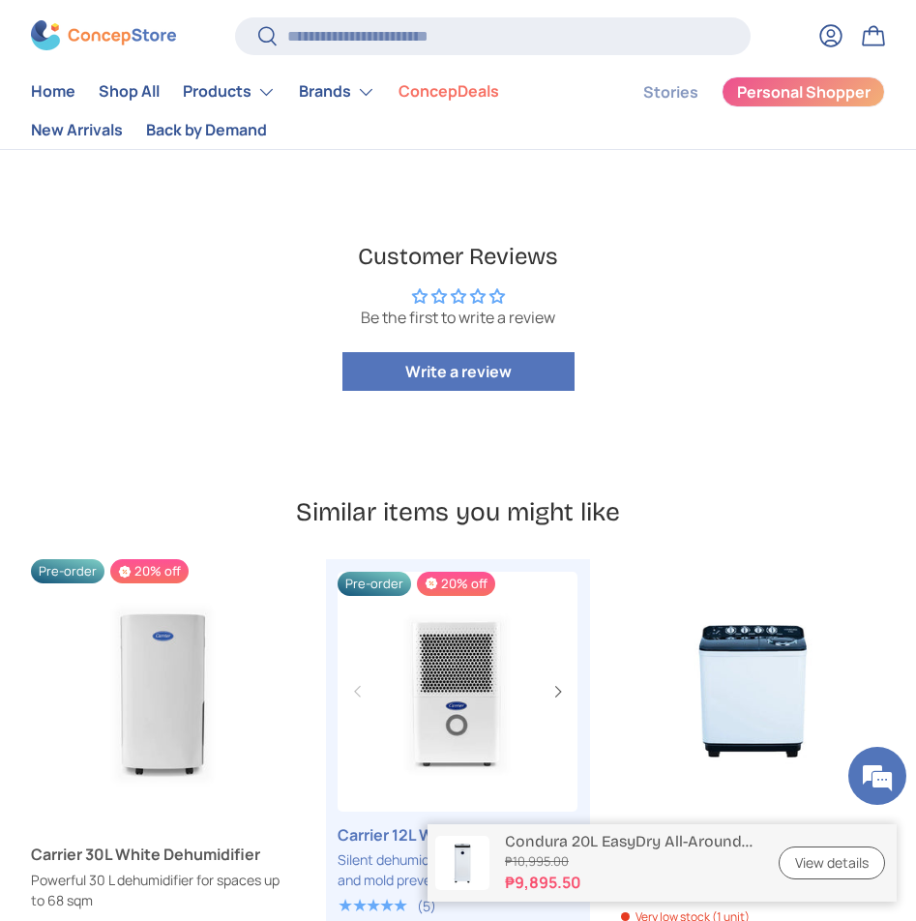
click at [473, 675] on link "Carrier 12L White Dehumidifier" at bounding box center [458, 692] width 240 height 240
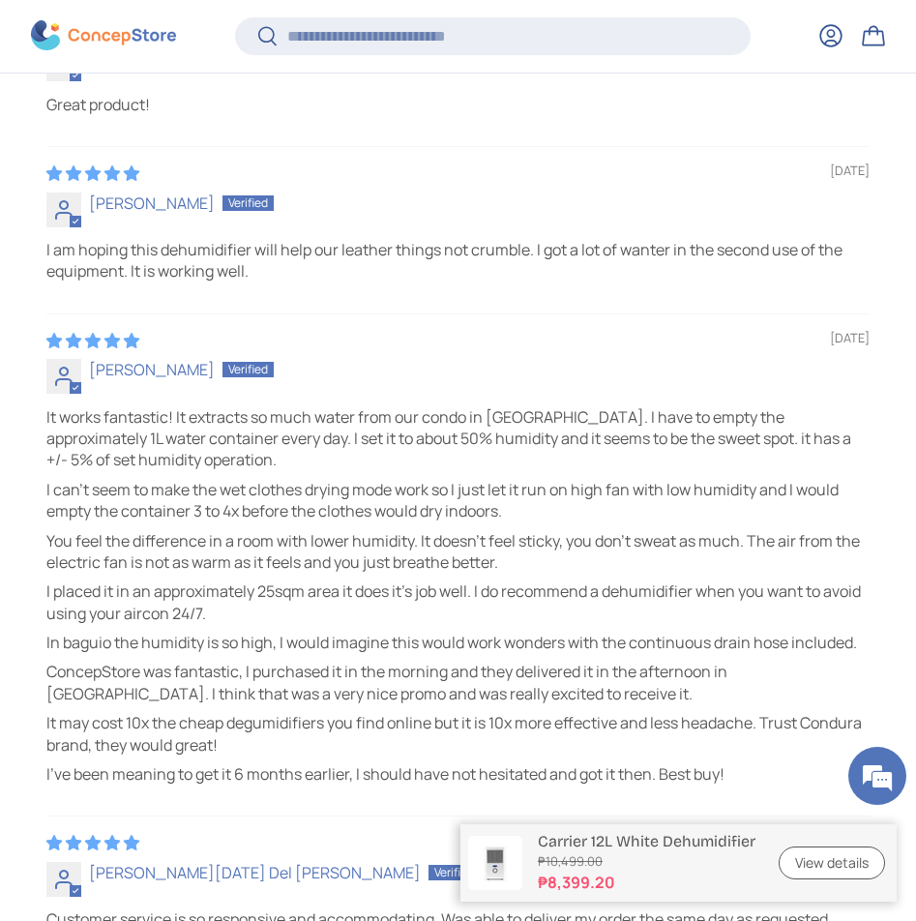
scroll to position [4737, 0]
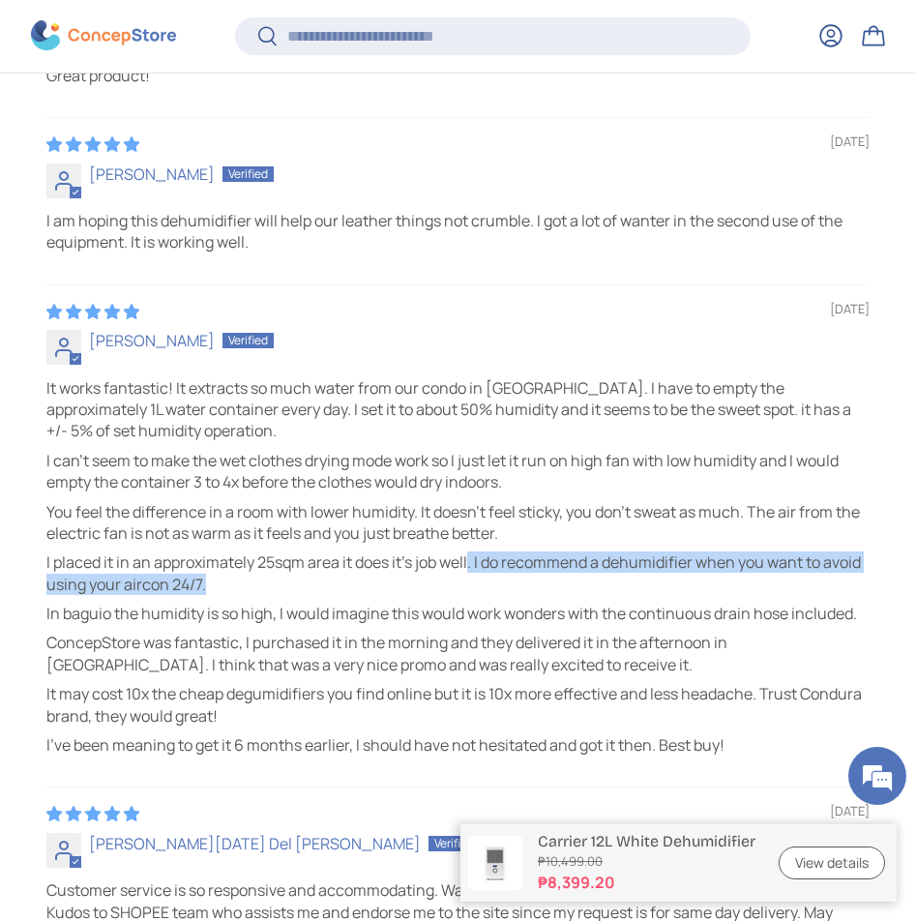
drag, startPoint x: 473, startPoint y: 571, endPoint x: 551, endPoint y: 583, distance: 79.4
click at [551, 583] on p "I placed it in an approximately 25sqm area it does it's job well. I do recommen…" at bounding box center [457, 573] width 823 height 44
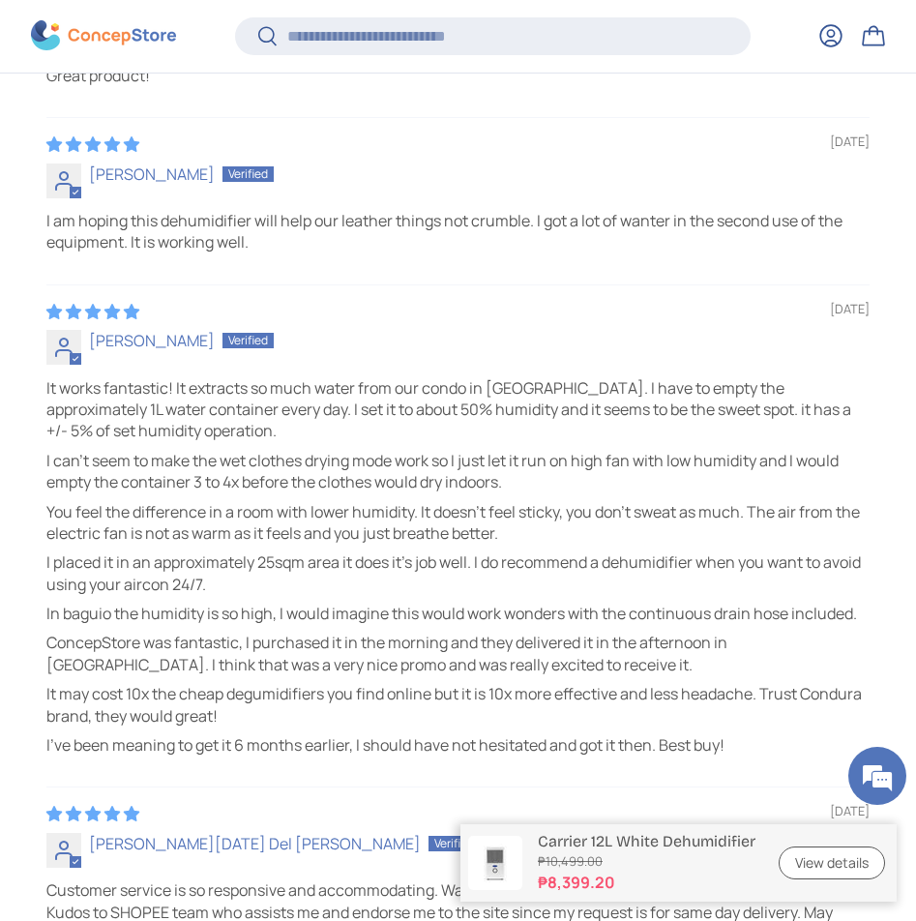
click at [288, 615] on p "In baguio the humidity is so high, I would imagine this would work wonders with…" at bounding box center [457, 613] width 823 height 21
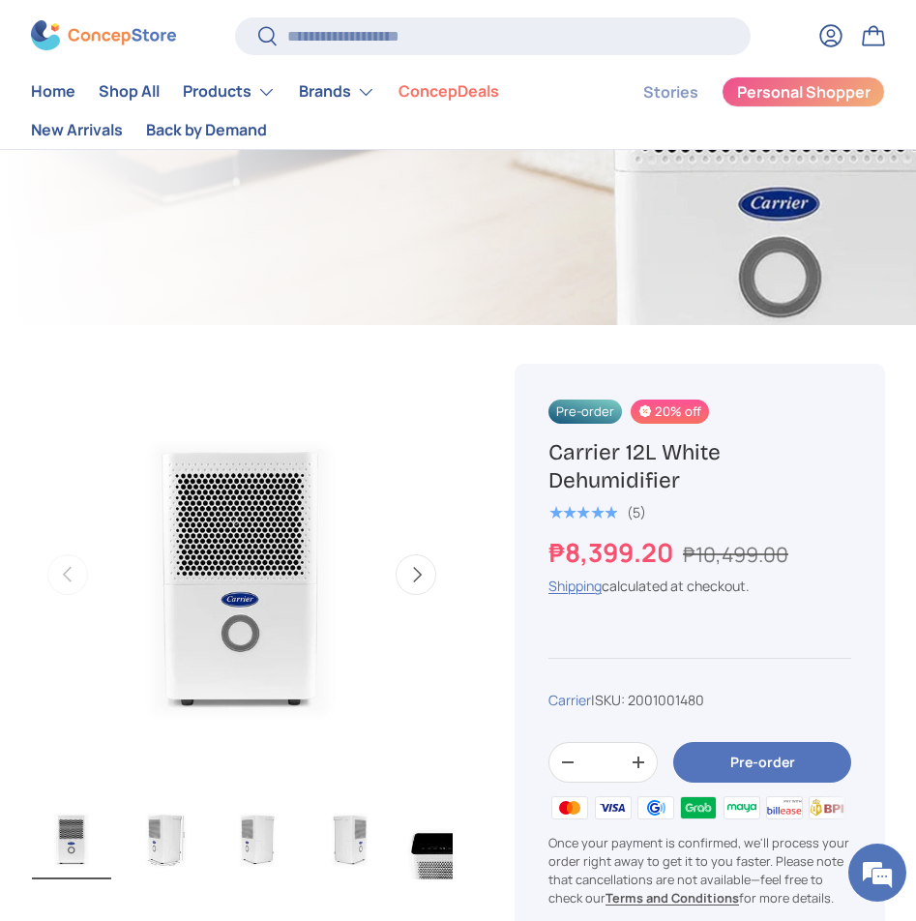
scroll to position [387, 0]
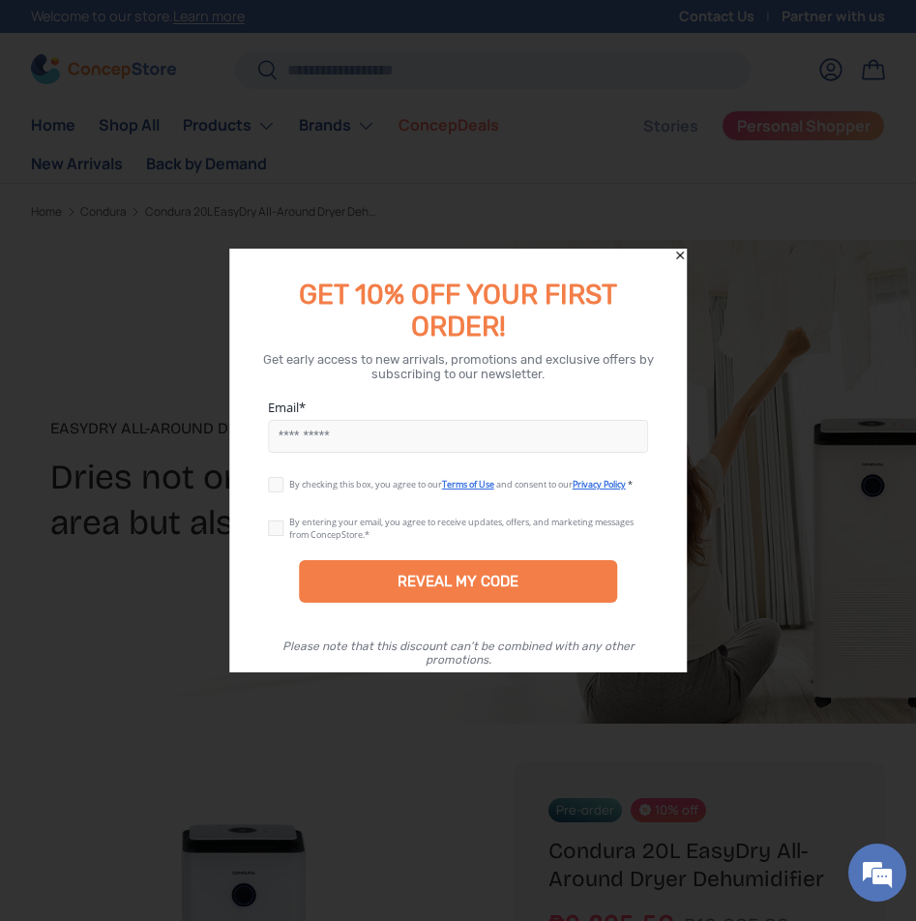
click at [679, 250] on icon "Close" at bounding box center [680, 256] width 14 height 14
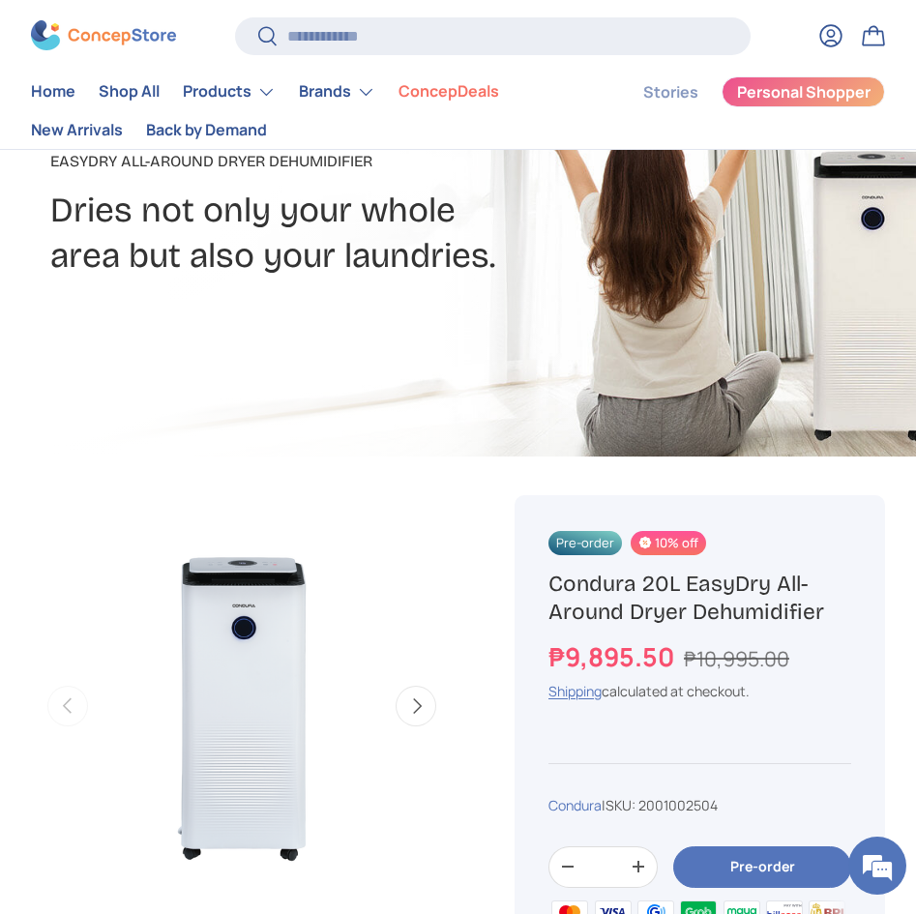
scroll to position [290, 0]
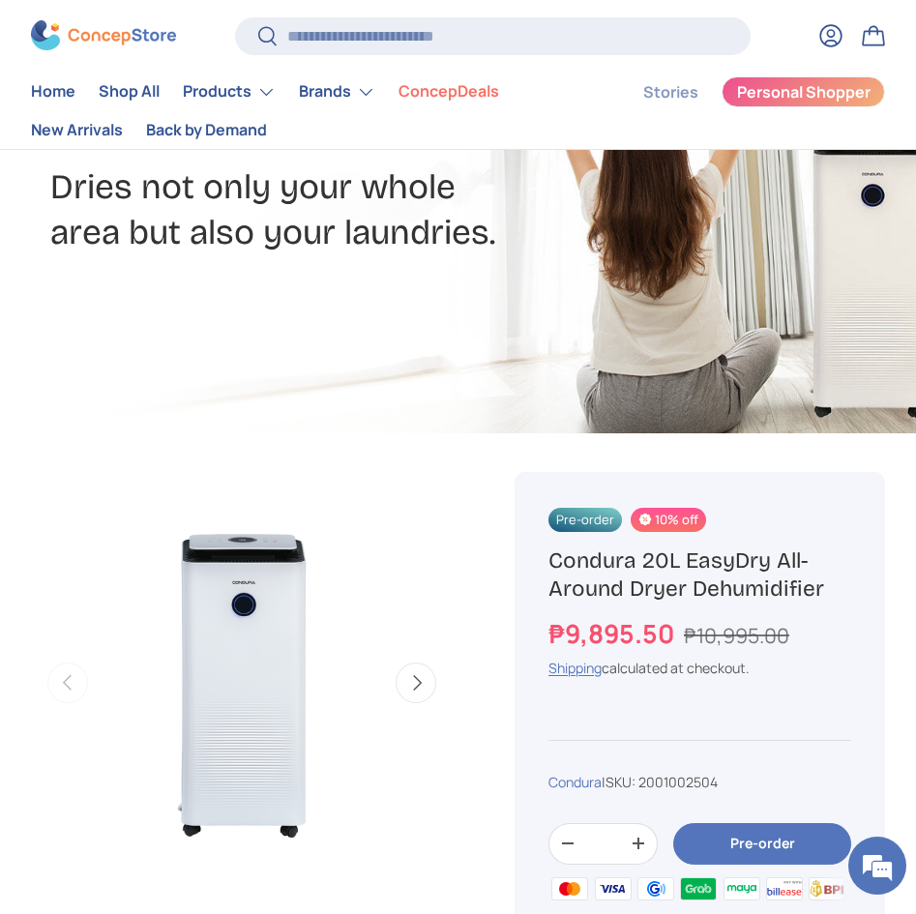
drag, startPoint x: 555, startPoint y: 557, endPoint x: 836, endPoint y: 601, distance: 283.9
click at [836, 601] on h1 "Condura 20L EasyDry All-Around Dryer Dehumidifier" at bounding box center [700, 575] width 303 height 57
copy h1 "Condura 20L EasyDry All-Around Dryer Dehumidifier"
